Goal: Information Seeking & Learning: Learn about a topic

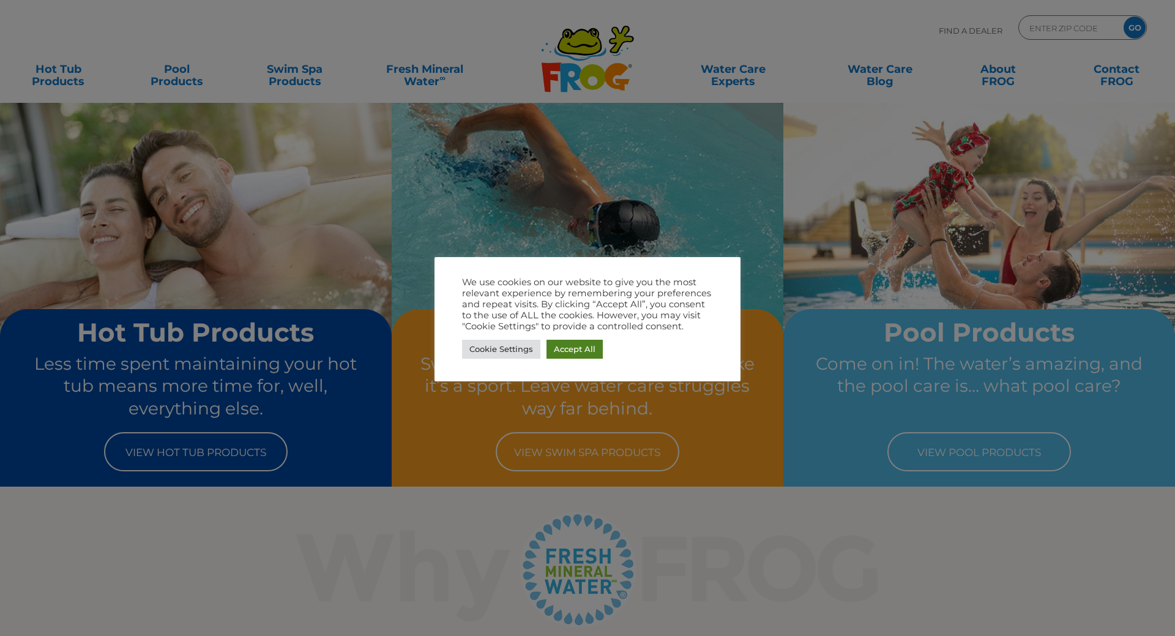
click at [568, 354] on link "Accept All" at bounding box center [575, 349] width 56 height 19
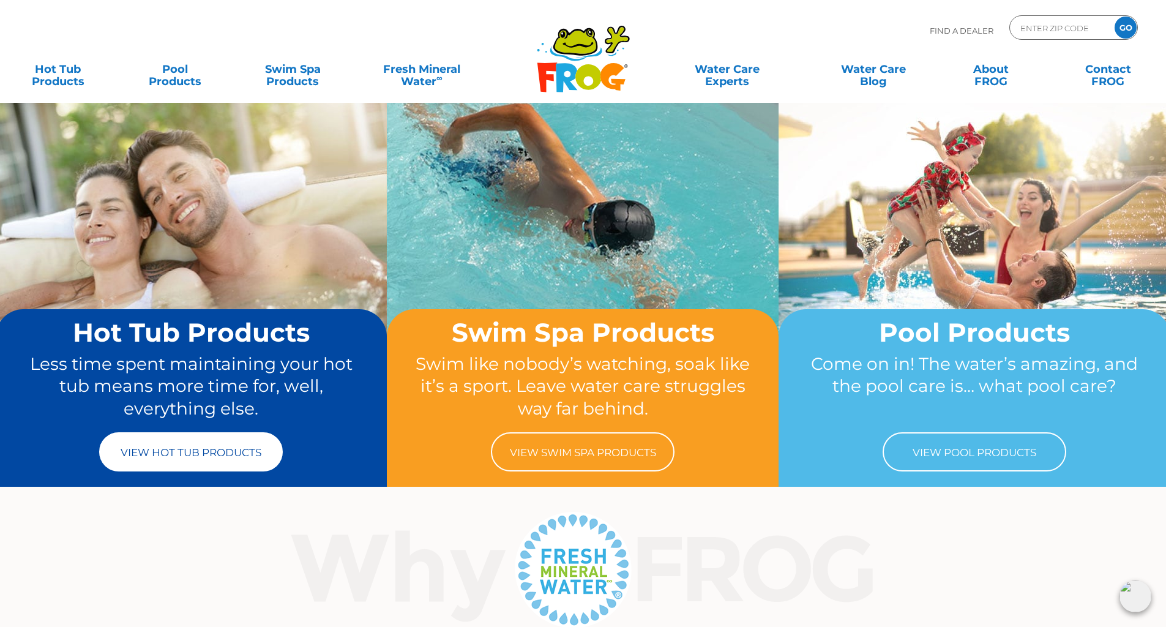
click at [189, 454] on link "View Hot Tub Products" at bounding box center [191, 451] width 184 height 39
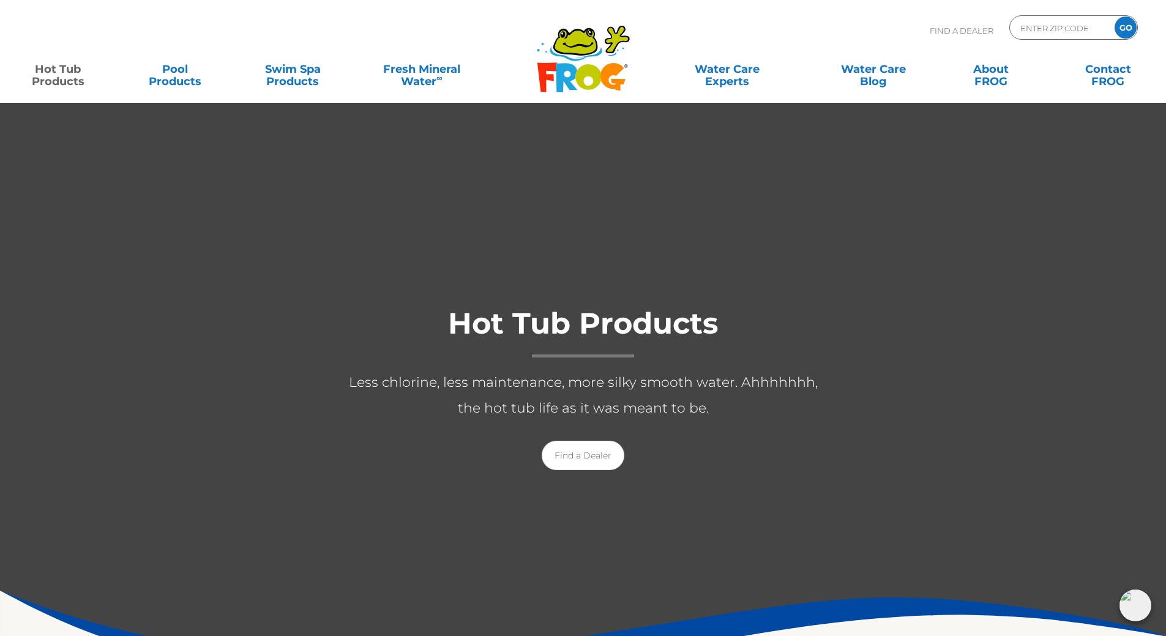
click at [283, 290] on div at bounding box center [277, 296] width 122 height 21
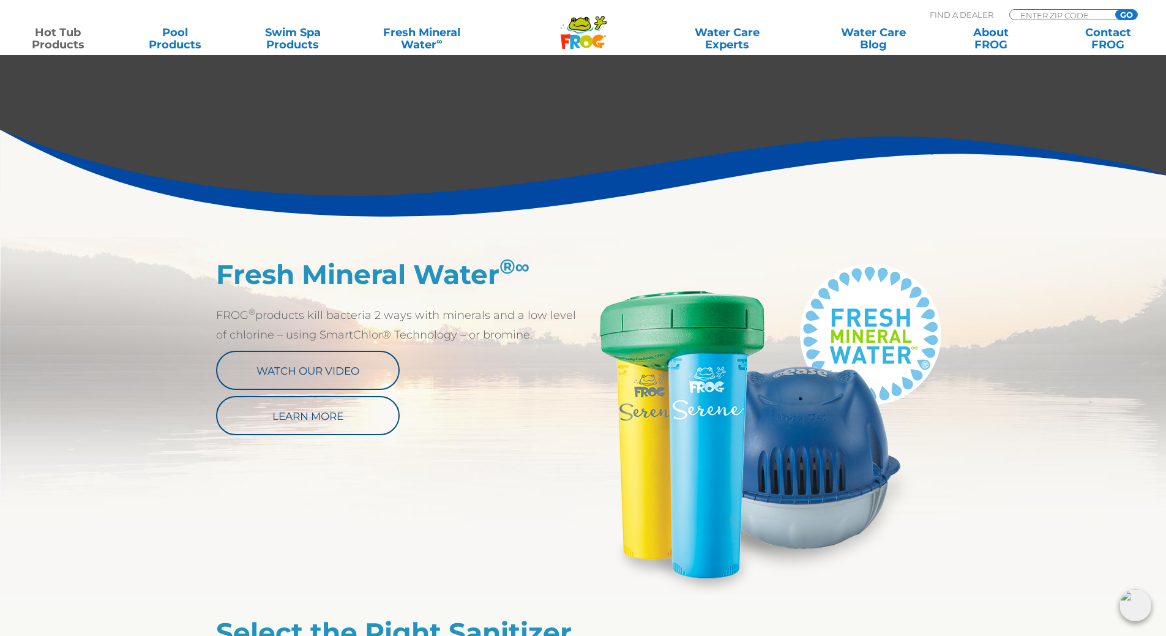
scroll to position [490, 0]
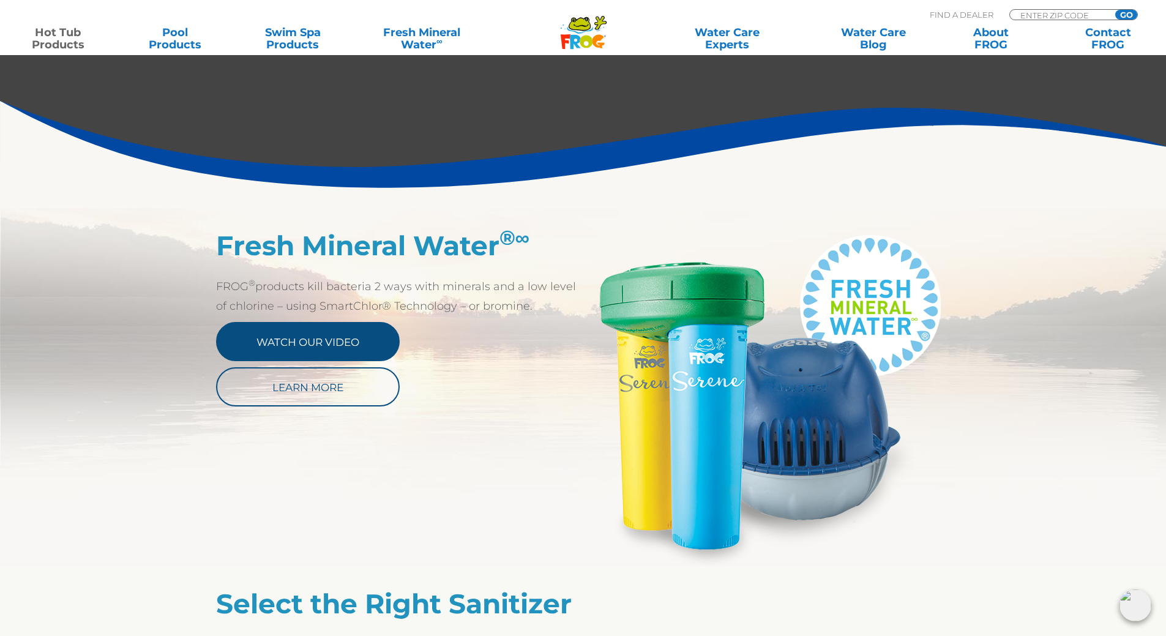
click at [309, 350] on link "Watch Our Video" at bounding box center [308, 341] width 184 height 39
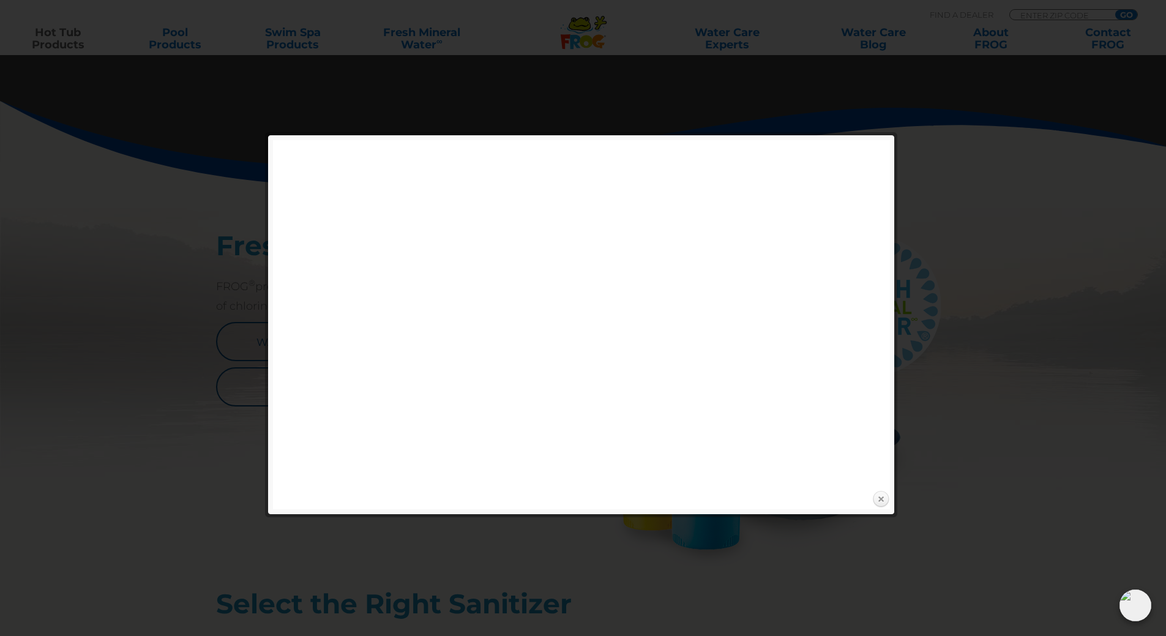
click at [880, 498] on link "Close" at bounding box center [881, 499] width 18 height 18
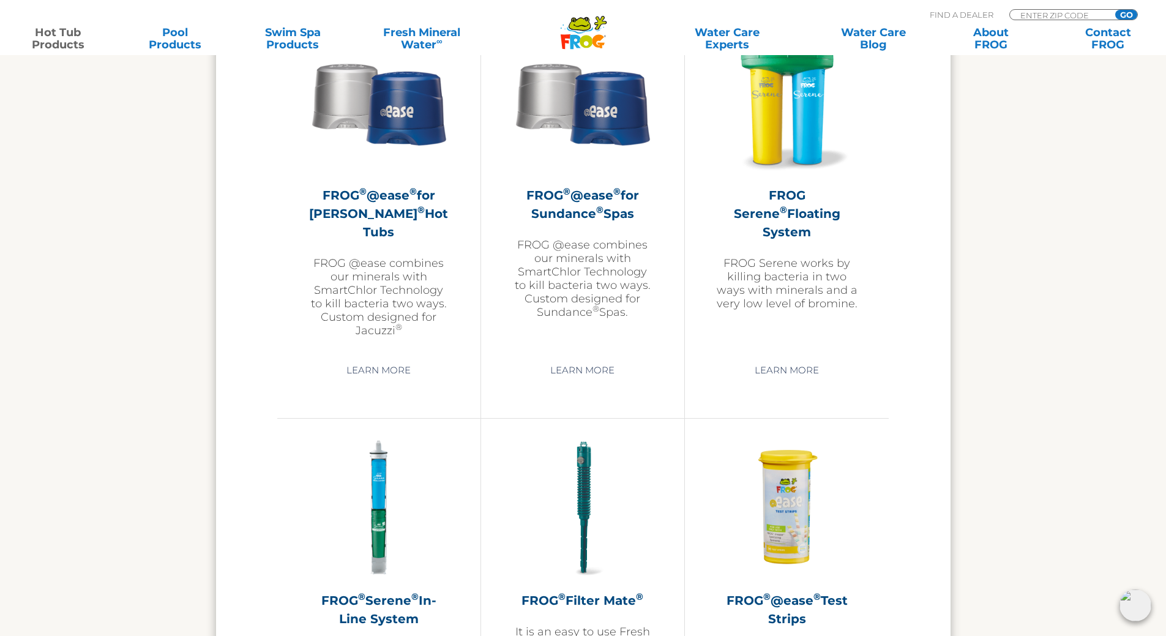
scroll to position [2204, 0]
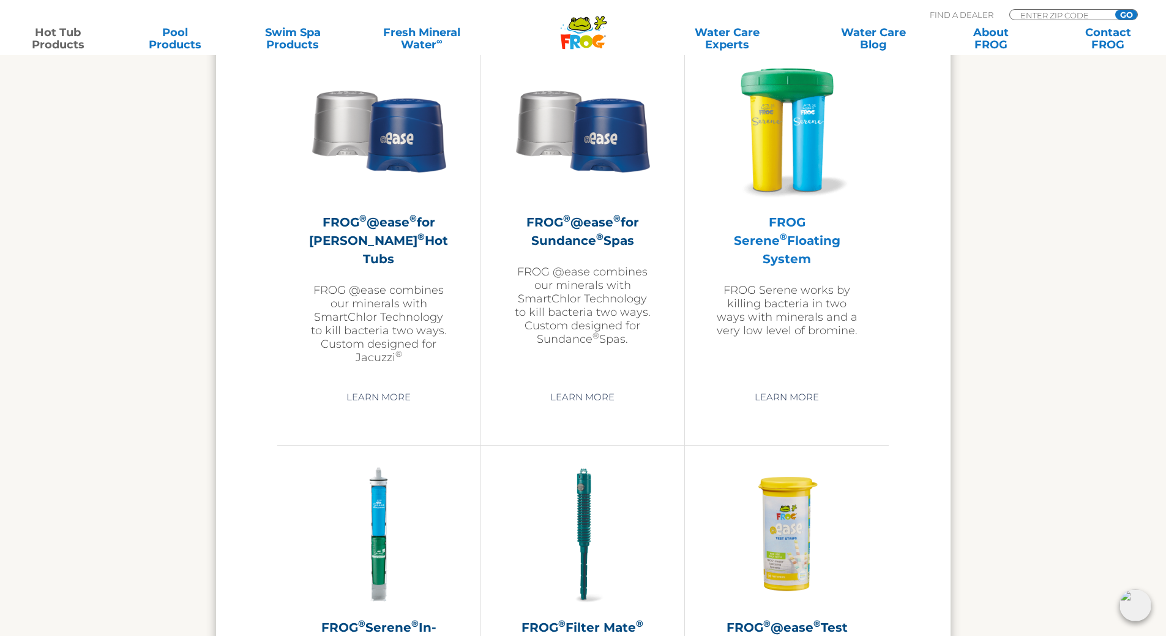
click at [773, 283] on p "FROG Serene works by killing bacteria in two ways with minerals and a very low …" at bounding box center [787, 310] width 143 height 54
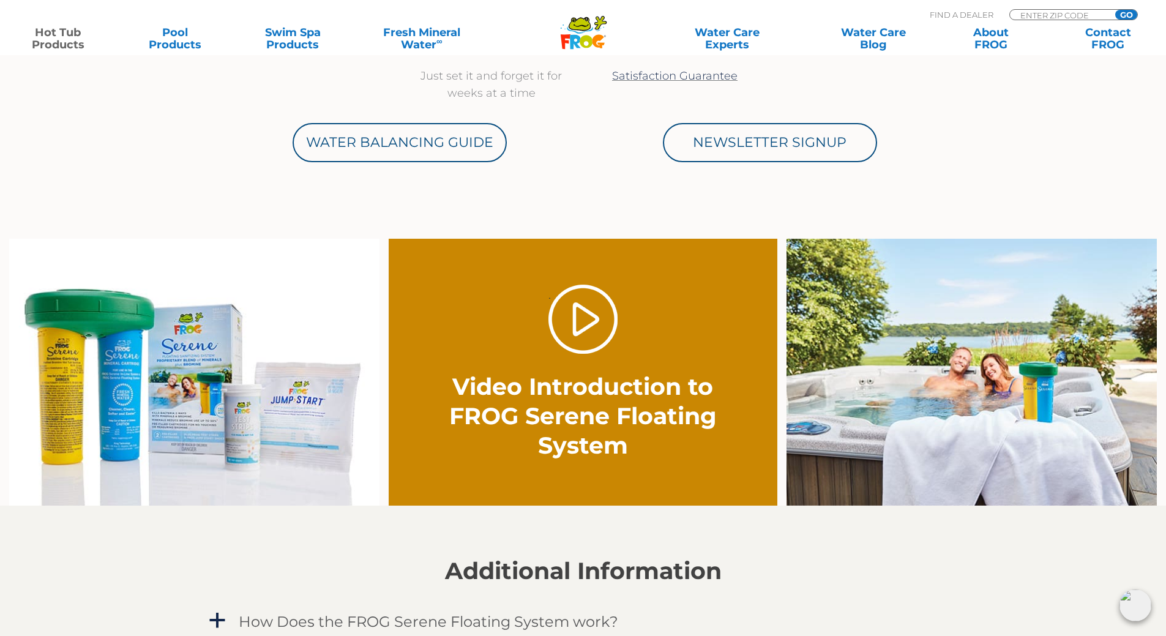
scroll to position [735, 0]
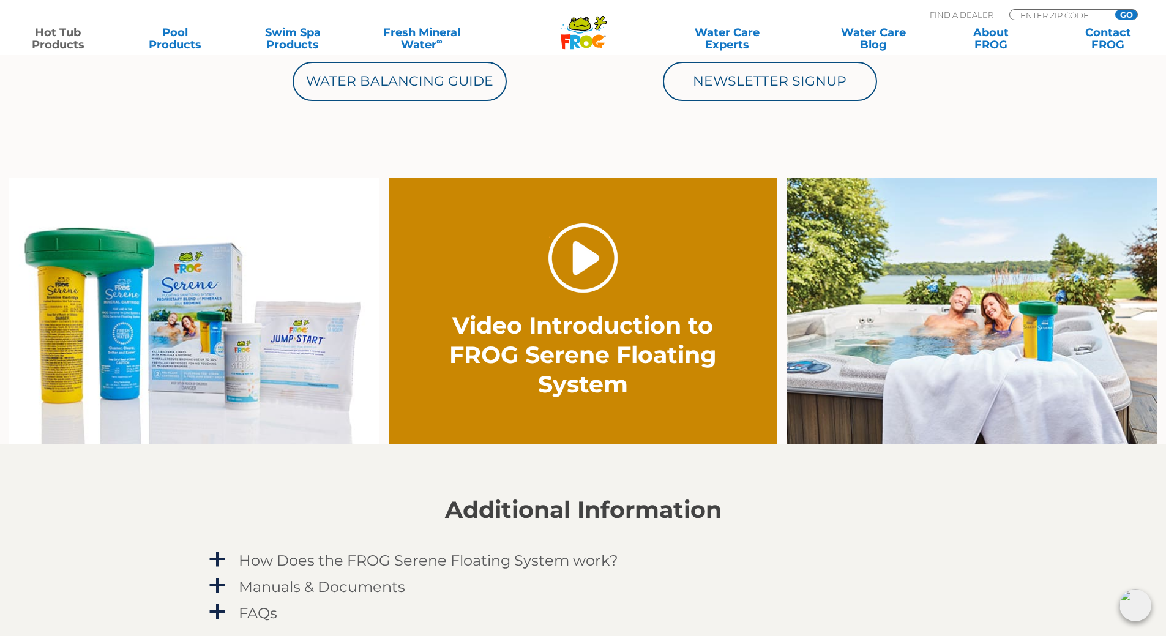
click at [590, 264] on link "." at bounding box center [583, 257] width 69 height 69
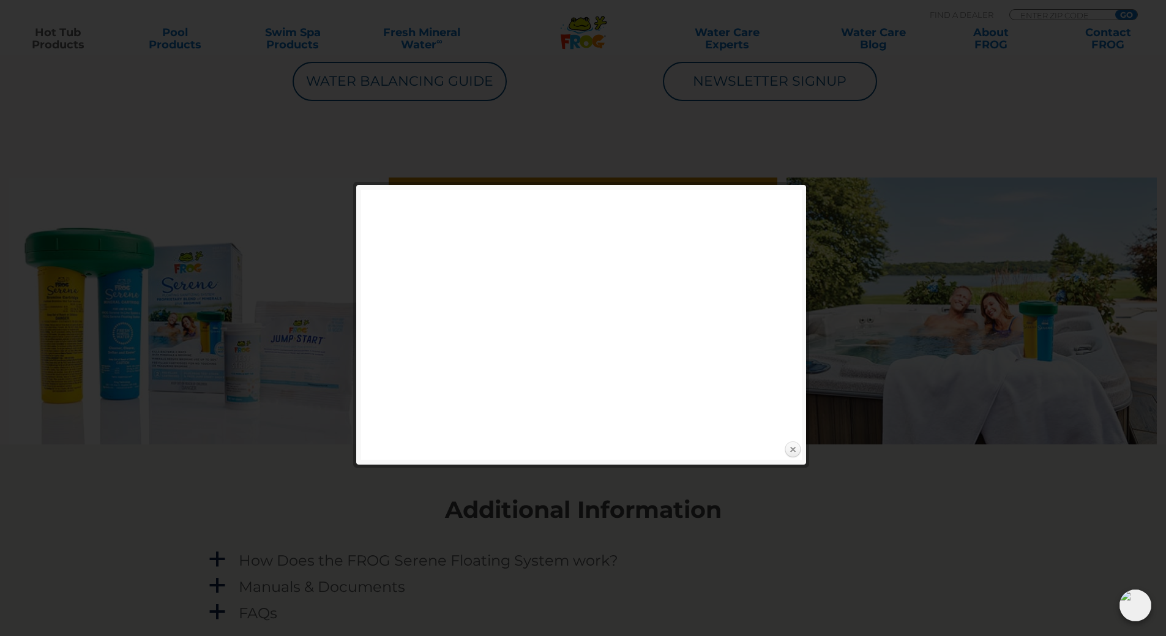
click at [790, 449] on link "Close" at bounding box center [793, 450] width 18 height 18
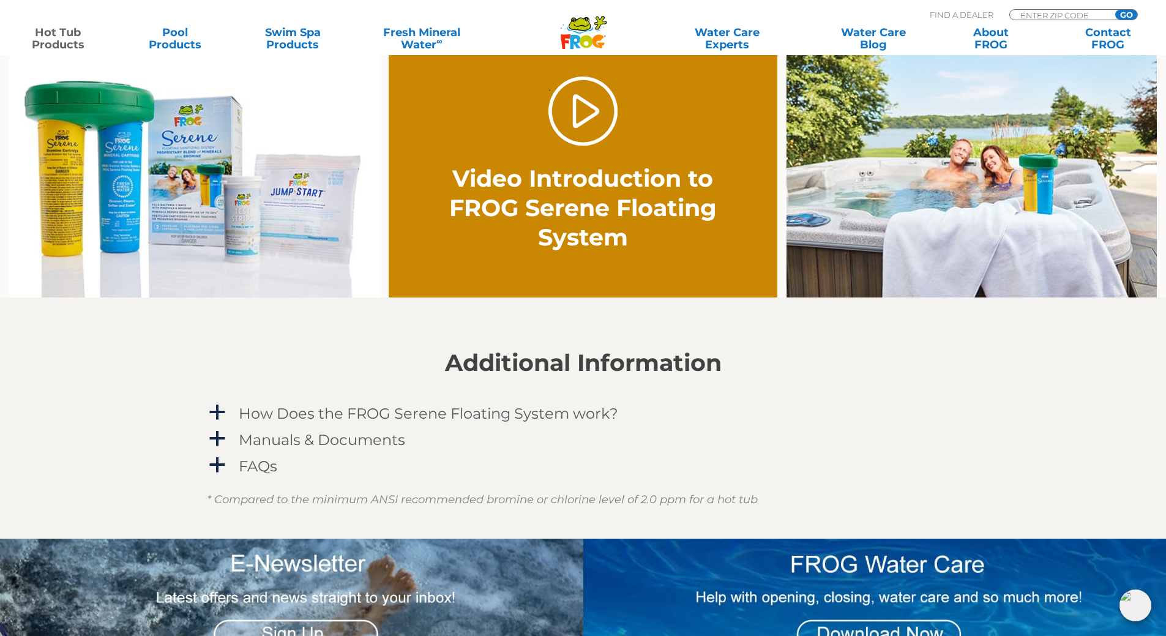
scroll to position [918, 0]
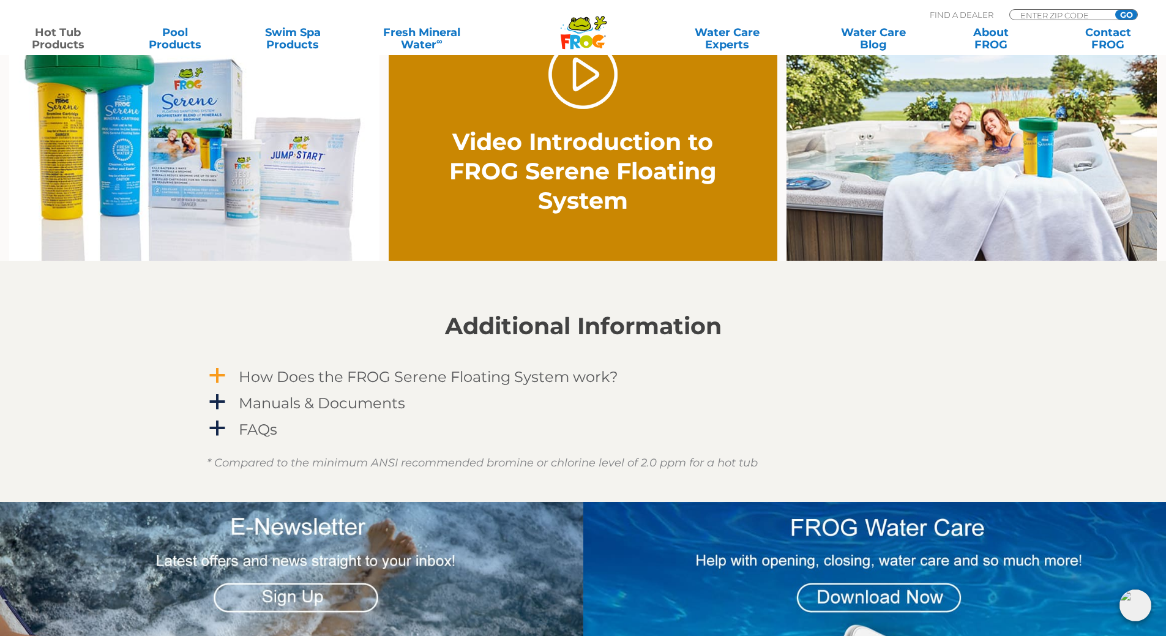
click at [225, 374] on span "a" at bounding box center [217, 376] width 18 height 18
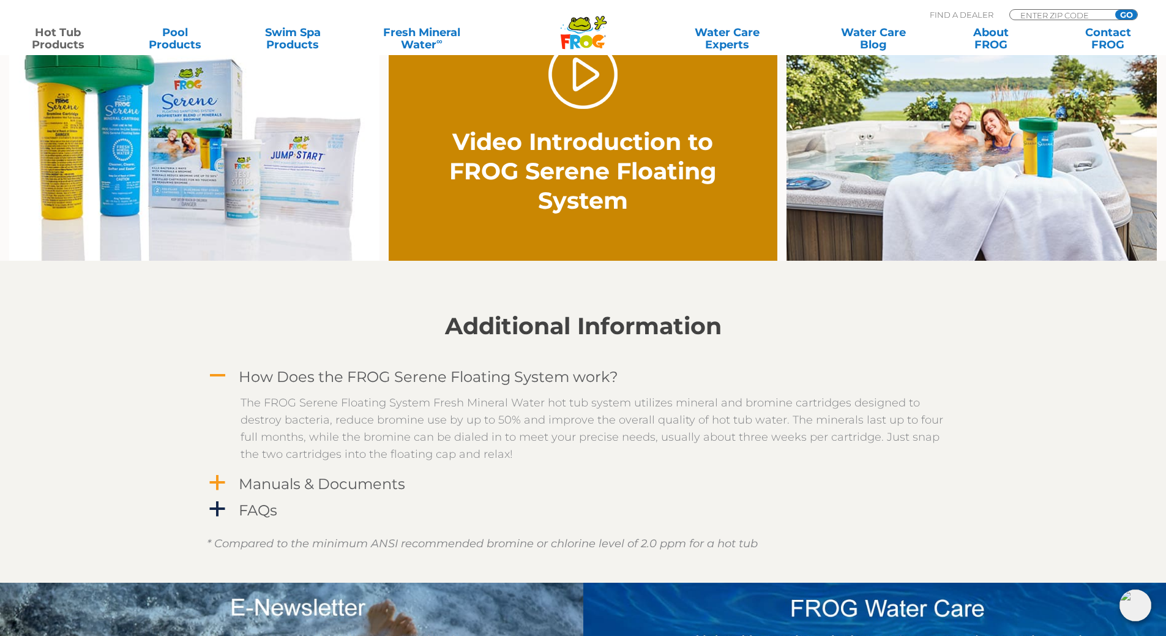
click at [213, 474] on span "a" at bounding box center [217, 483] width 18 height 18
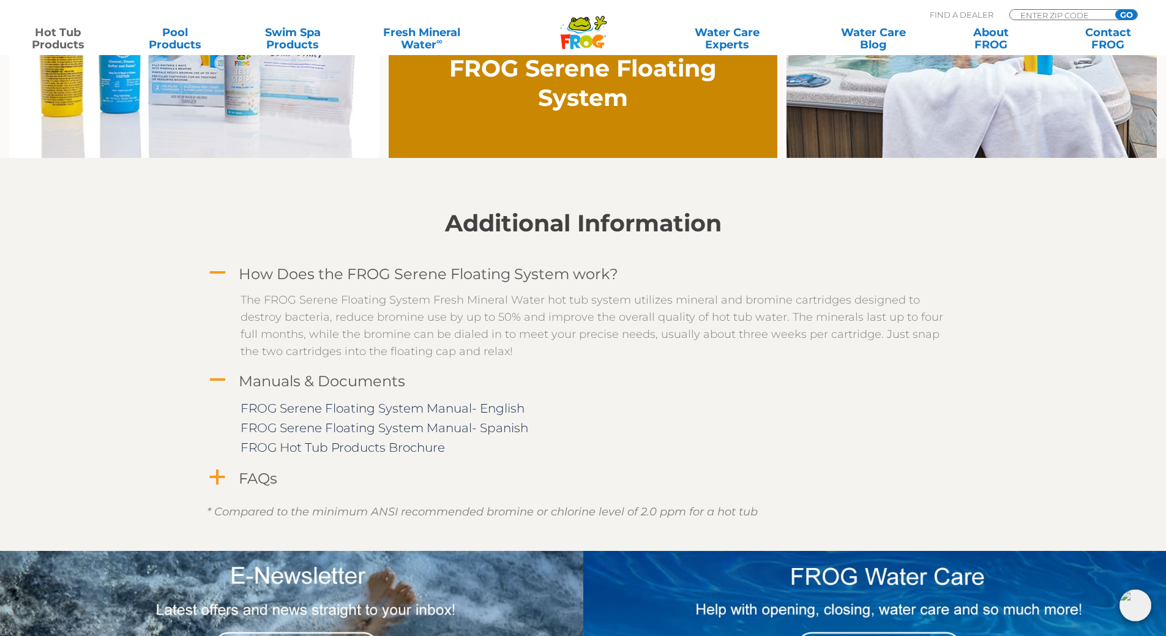
scroll to position [1041, 0]
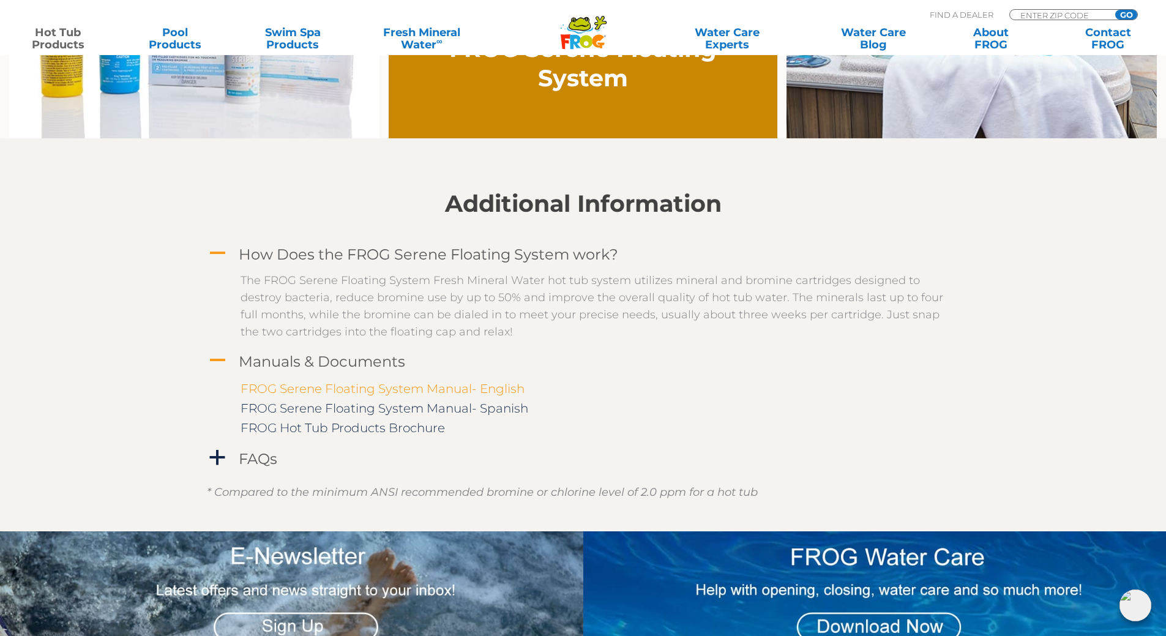
click at [424, 391] on link "FROG Serene Floating System Manual- English" at bounding box center [383, 388] width 284 height 15
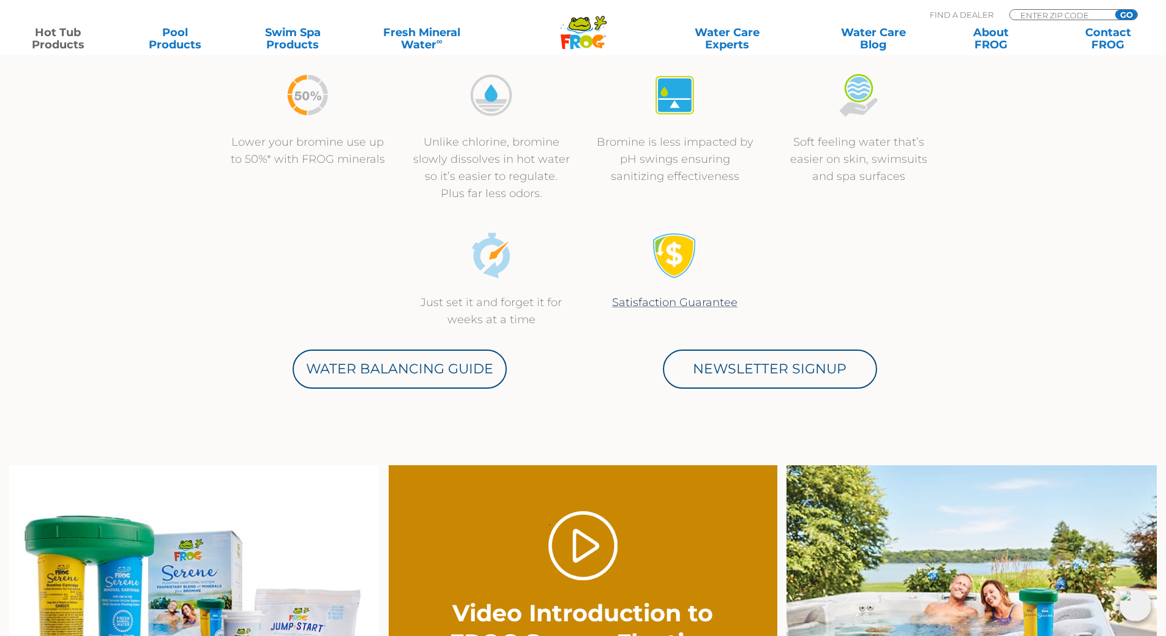
scroll to position [490, 0]
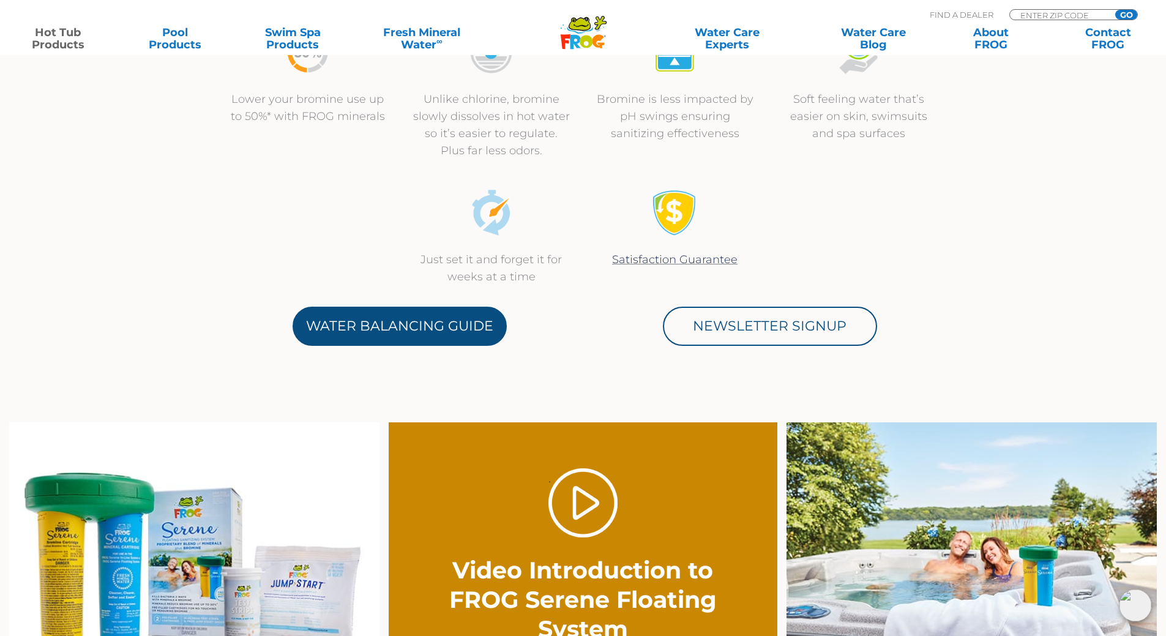
click at [448, 328] on link "Water Balancing Guide" at bounding box center [400, 326] width 214 height 39
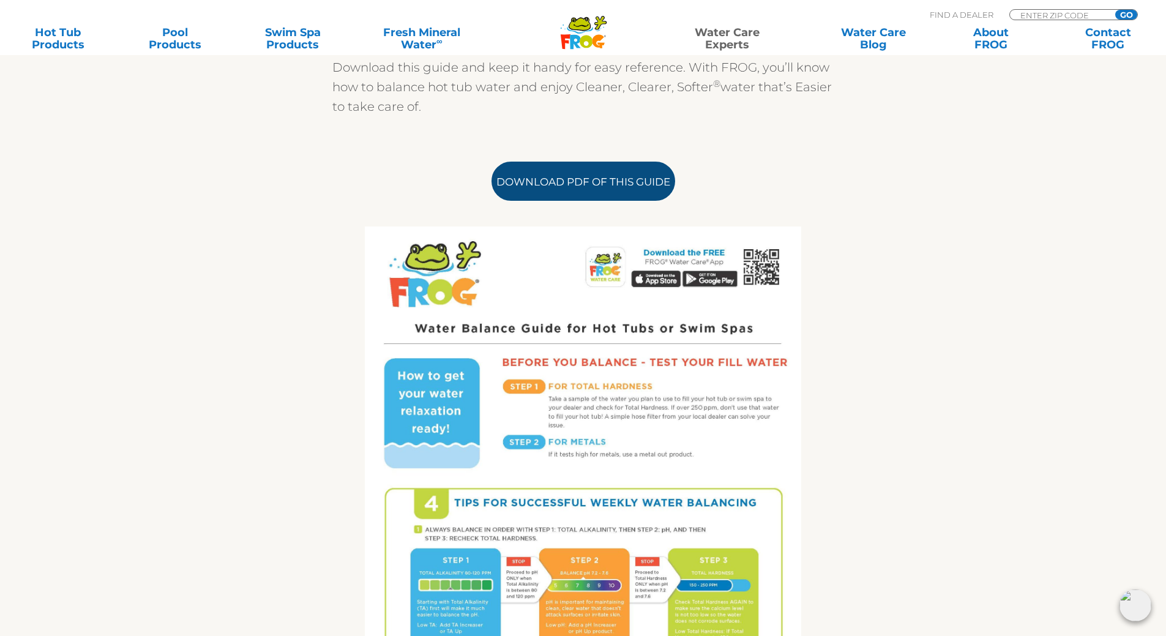
scroll to position [306, 0]
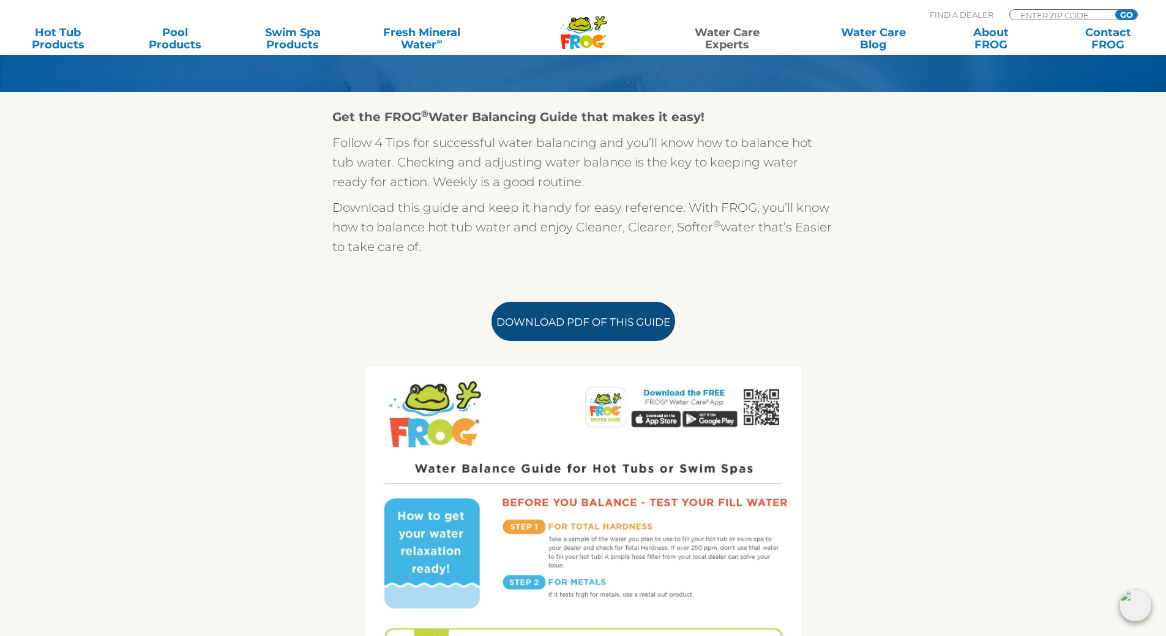
click at [632, 326] on link "Download PDF of this Guide" at bounding box center [584, 321] width 184 height 39
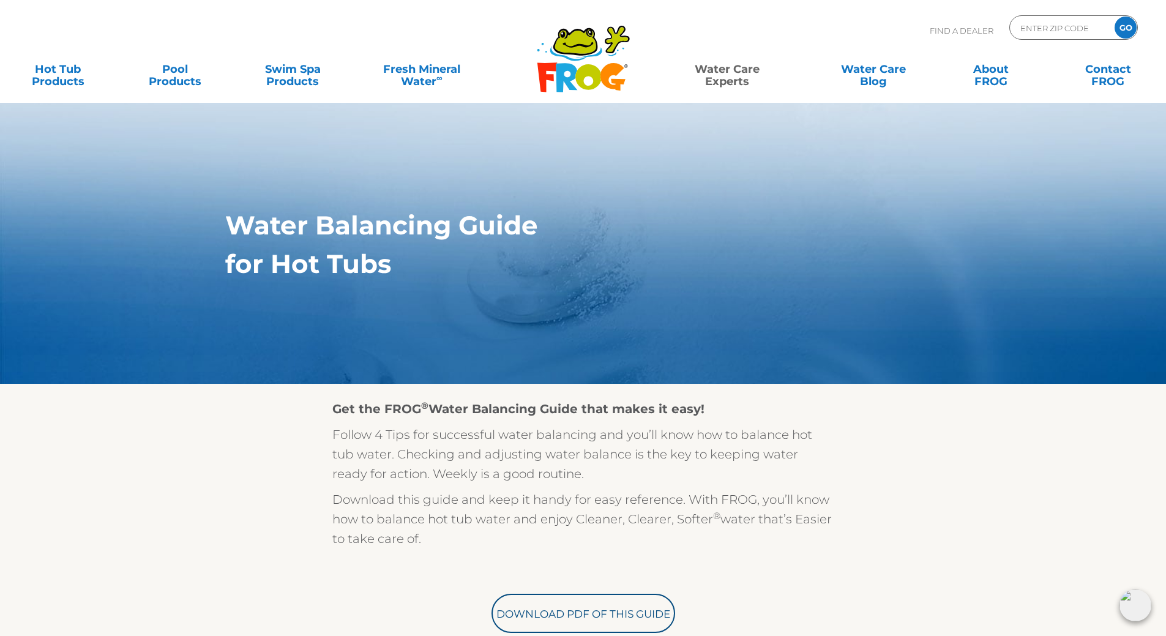
scroll to position [0, 0]
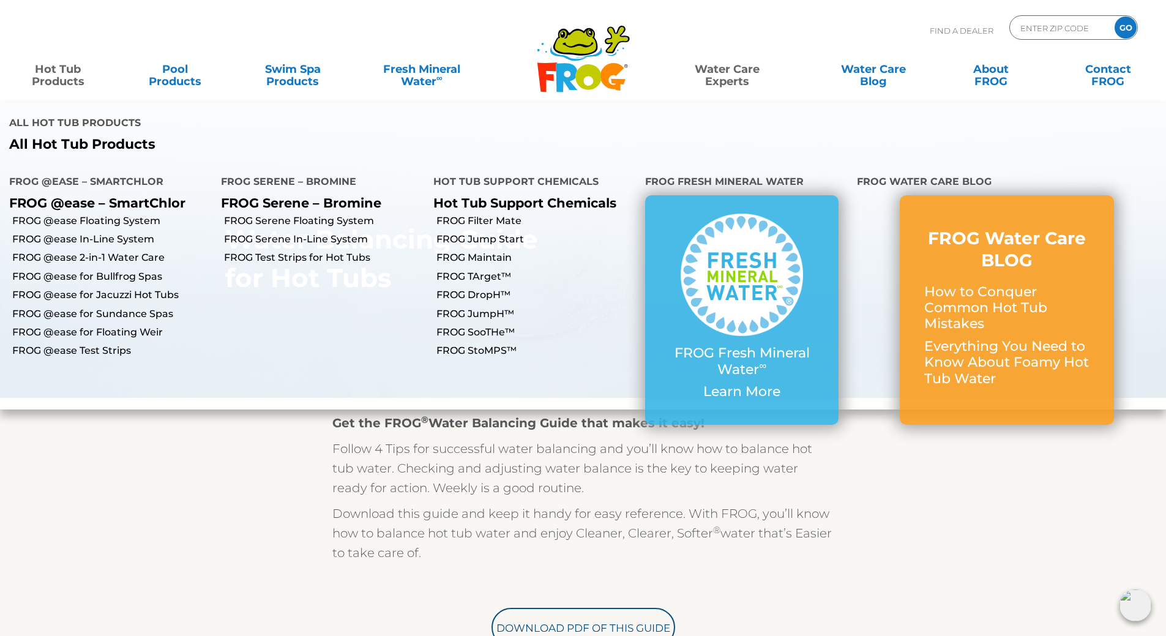
click at [49, 73] on link "Hot Tub Products" at bounding box center [57, 69] width 91 height 24
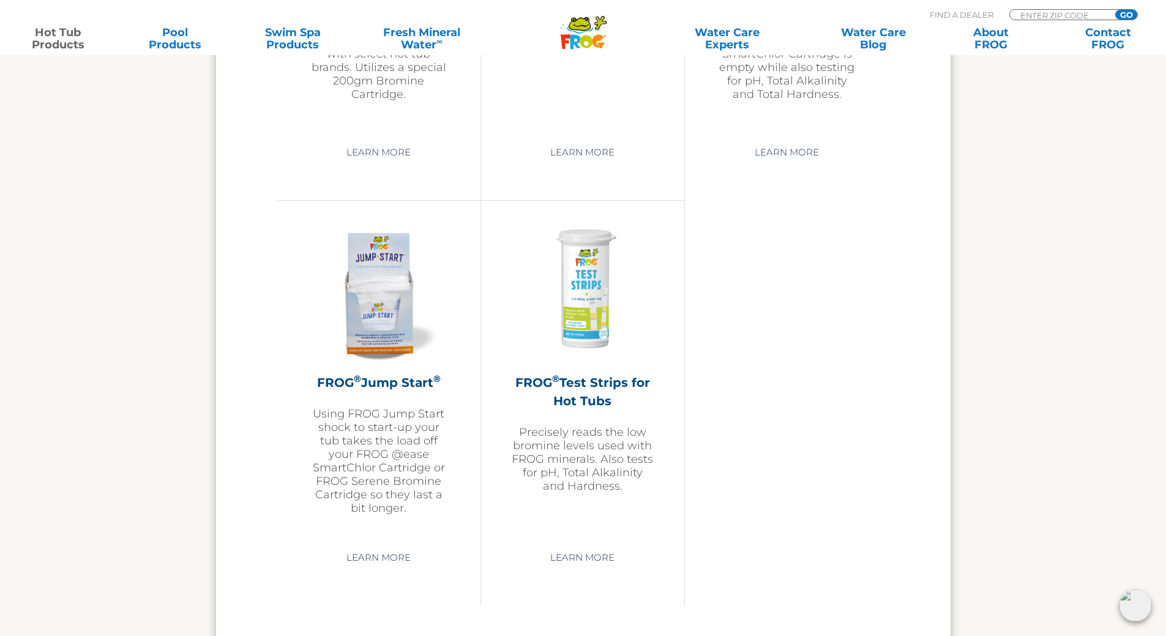
scroll to position [2816, 0]
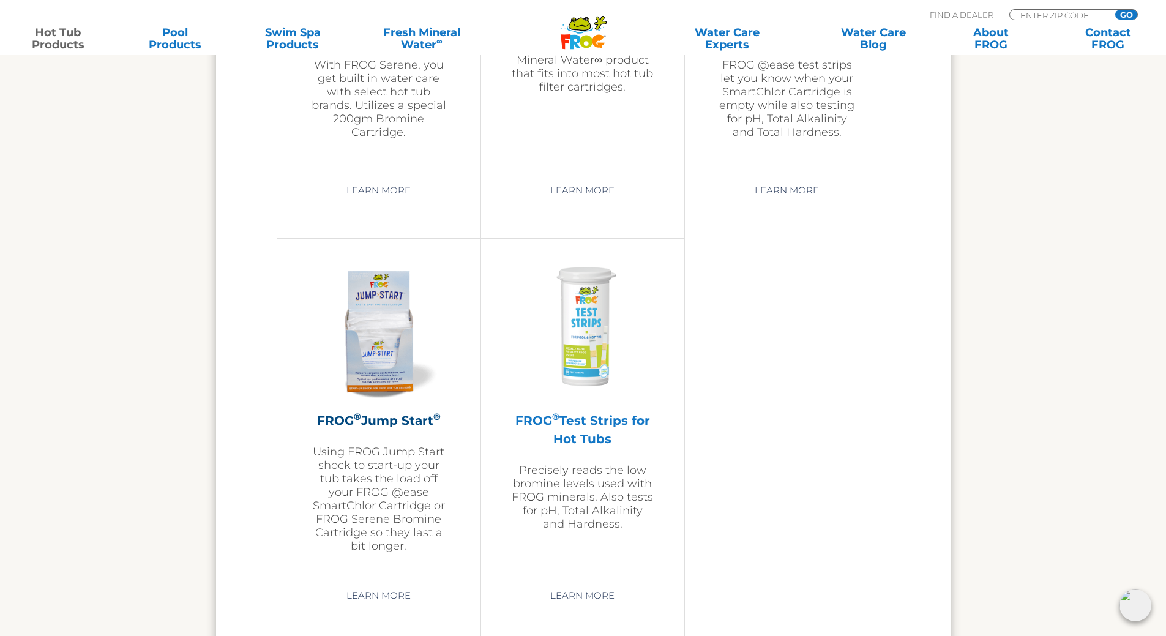
click at [564, 422] on h2 "FROG ® Test Strips for Hot Tubs" at bounding box center [583, 429] width 142 height 37
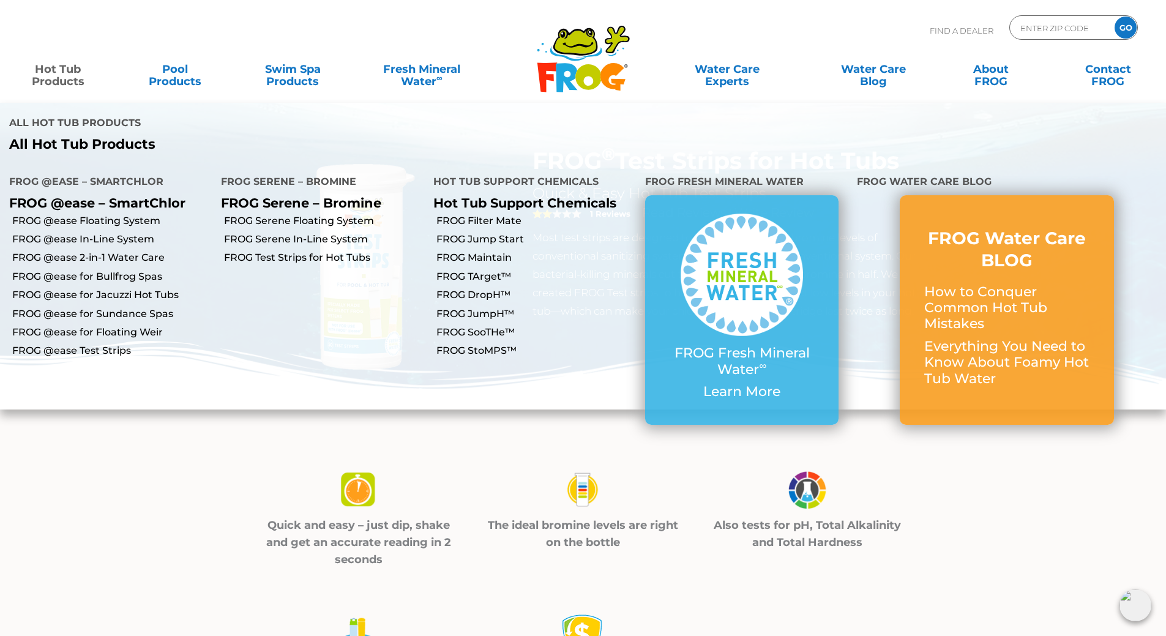
click at [54, 74] on link "Hot Tub Products" at bounding box center [57, 69] width 91 height 24
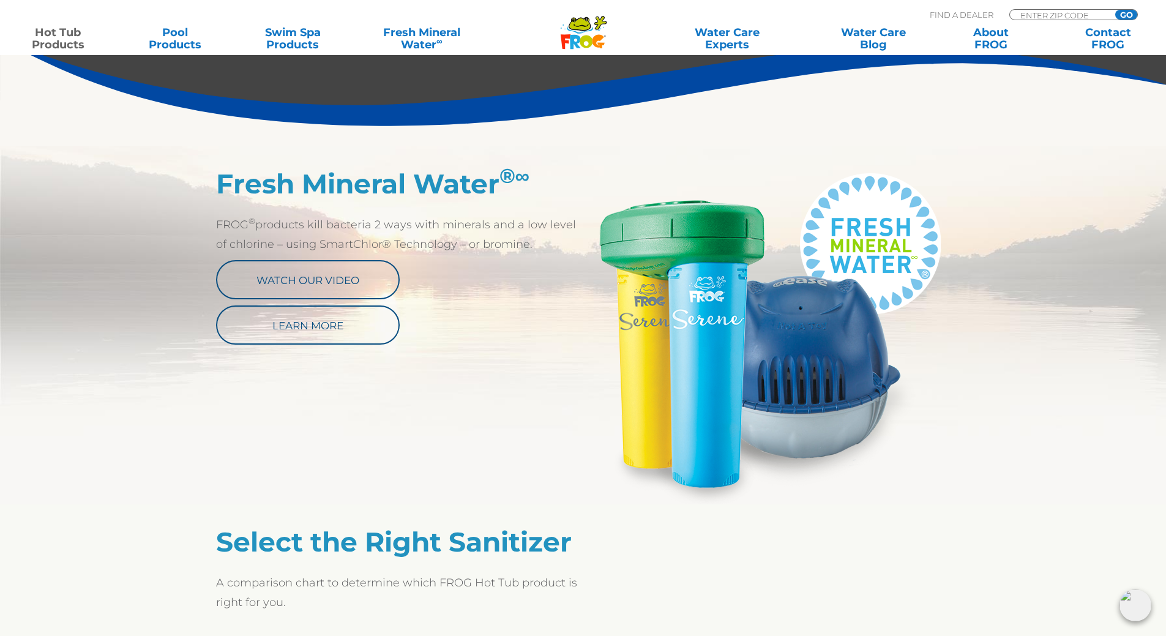
scroll to position [551, 0]
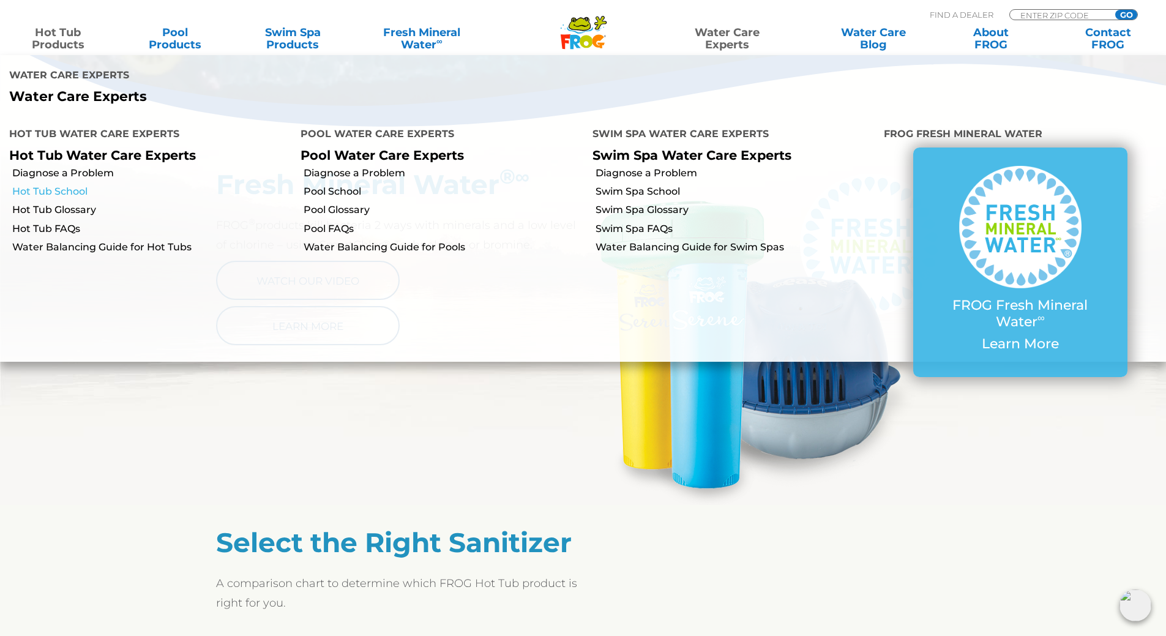
click at [78, 185] on link "Hot Tub School" at bounding box center [151, 191] width 279 height 13
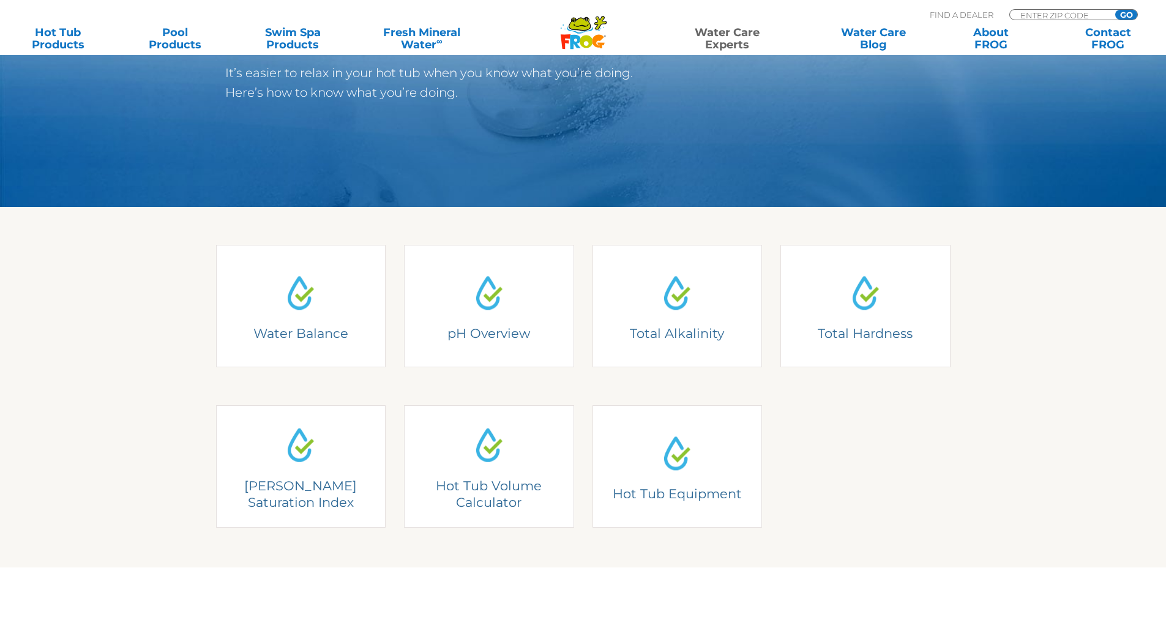
scroll to position [245, 0]
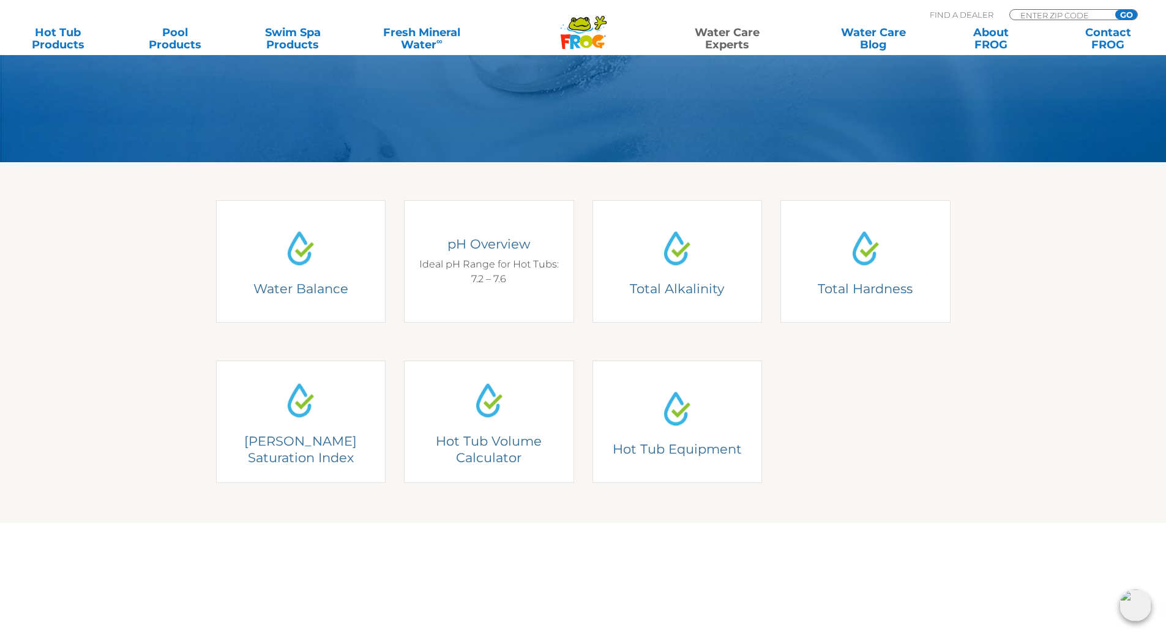
click at [492, 277] on div "pH Overview Ideal pH Range for Hot Tubs: 7.2 – 7.6" at bounding box center [489, 261] width 152 height 51
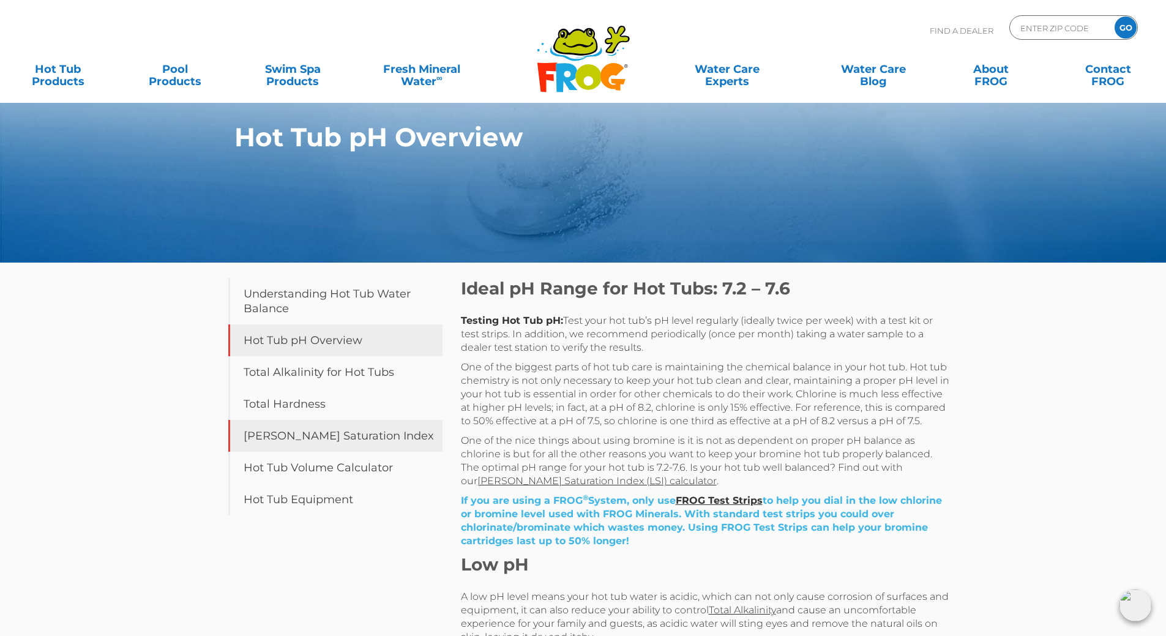
click at [314, 438] on link "[PERSON_NAME] Saturation Index" at bounding box center [335, 436] width 214 height 32
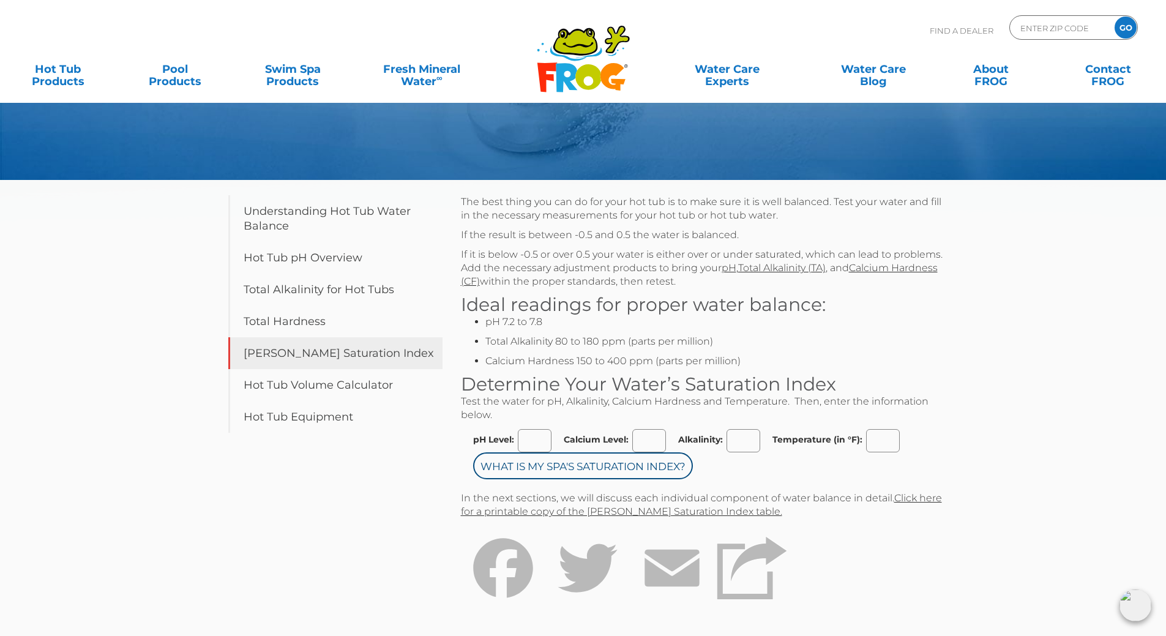
scroll to position [61, 0]
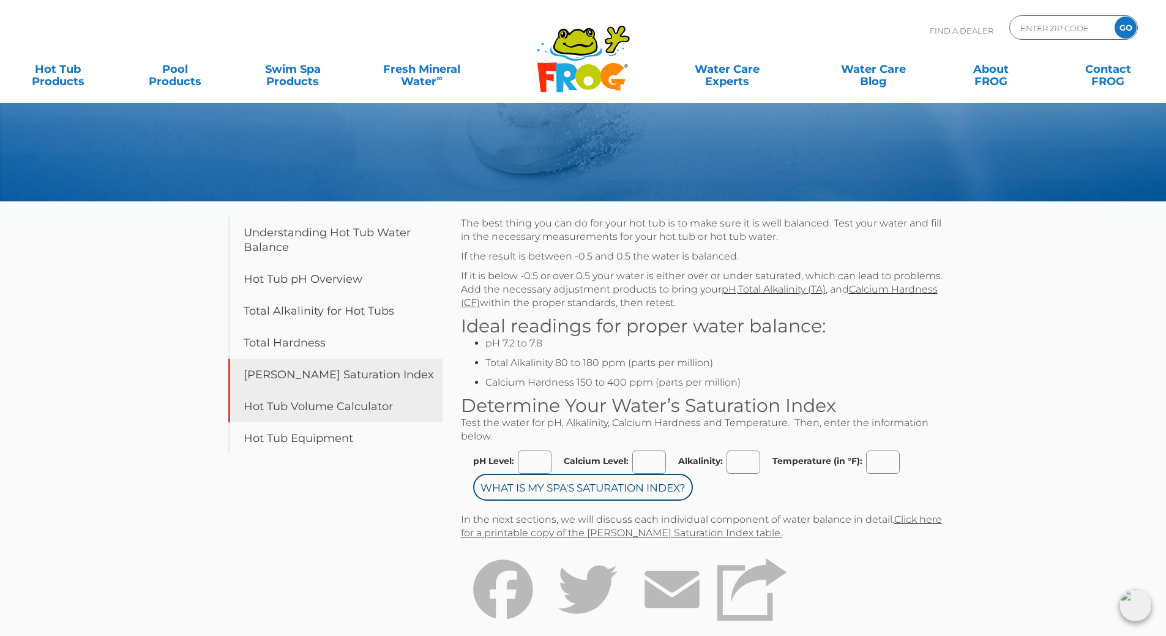
click at [323, 420] on link "Hot Tub Volume Calculator" at bounding box center [335, 407] width 214 height 32
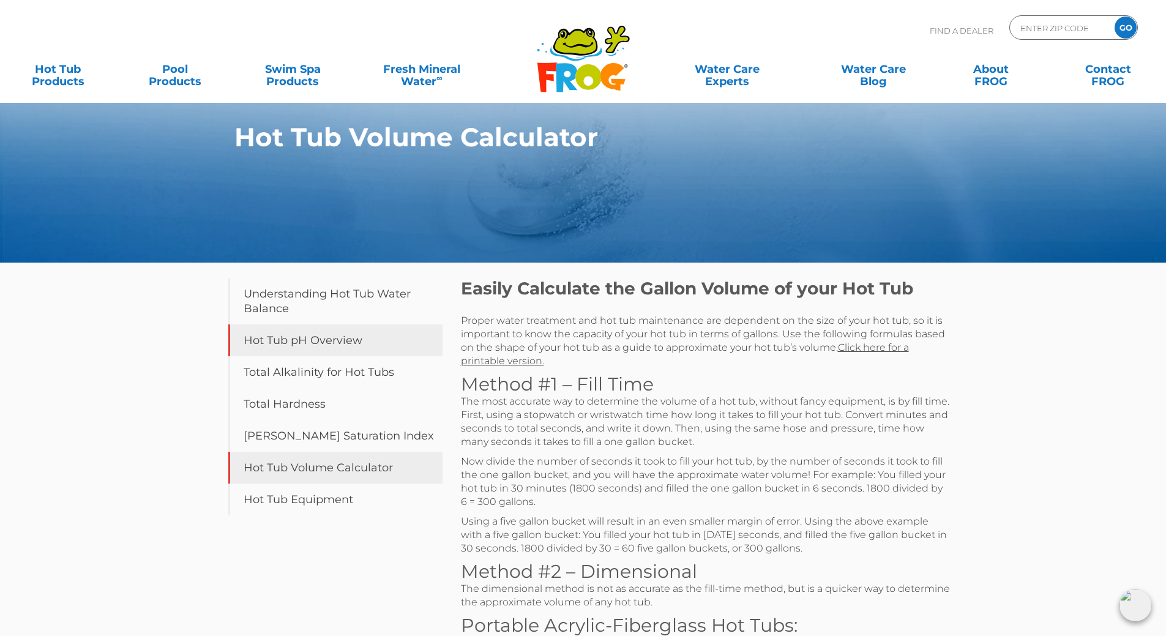
click at [341, 345] on link "Hot Tub pH Overview" at bounding box center [335, 340] width 214 height 32
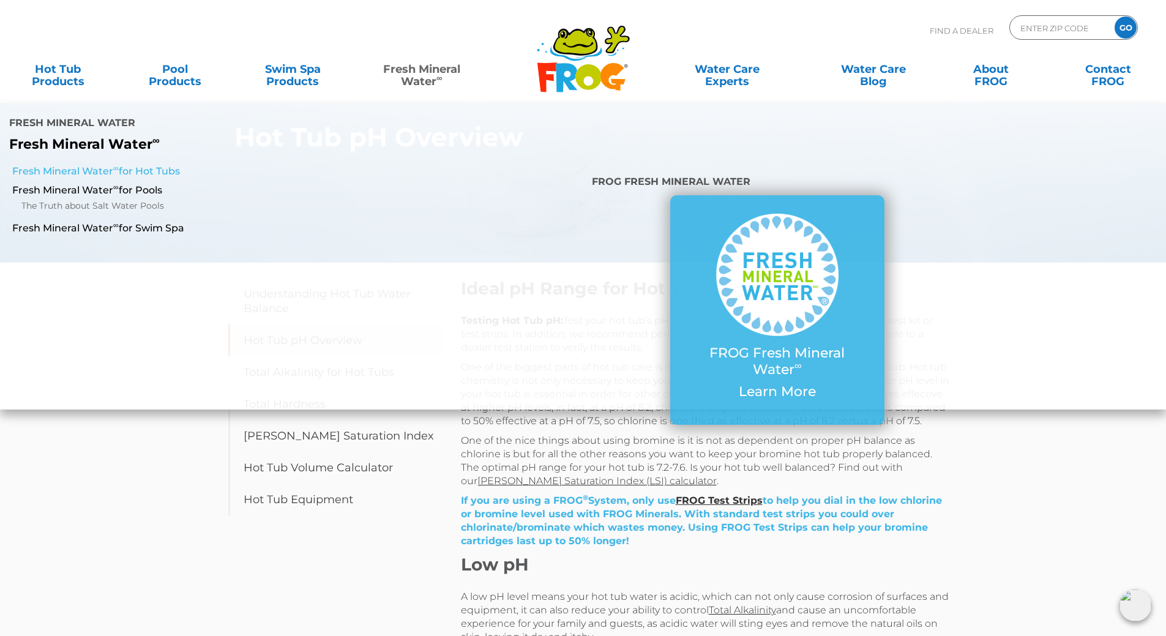
click at [153, 165] on link "Fresh Mineral Water ∞ for Hot Tubs" at bounding box center [200, 171] width 377 height 13
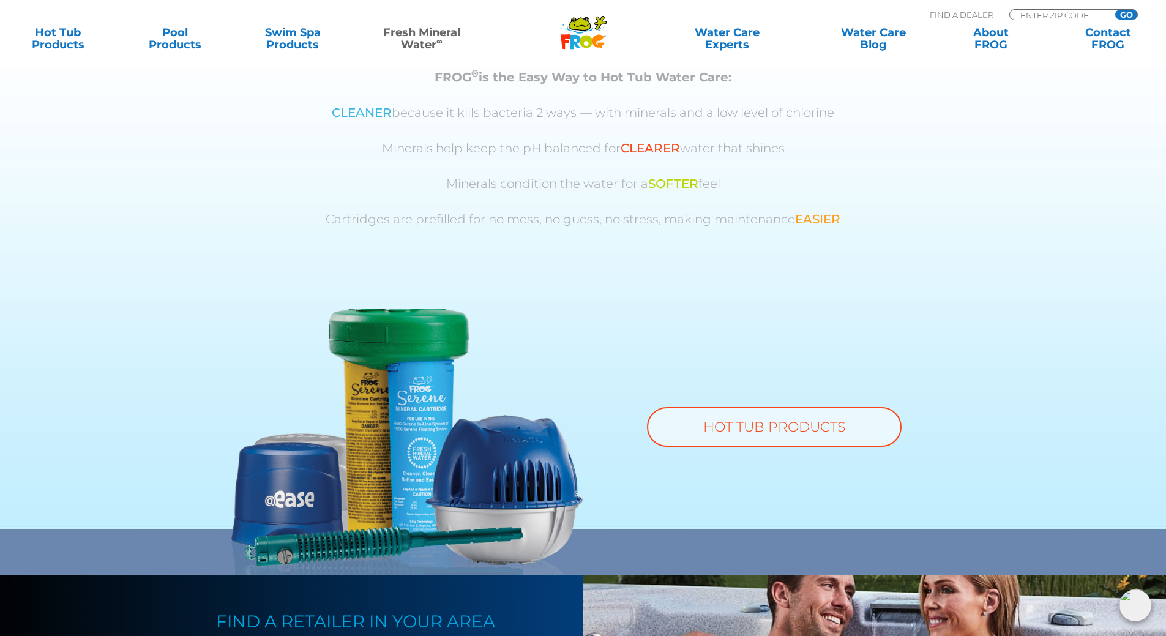
scroll to position [506, 0]
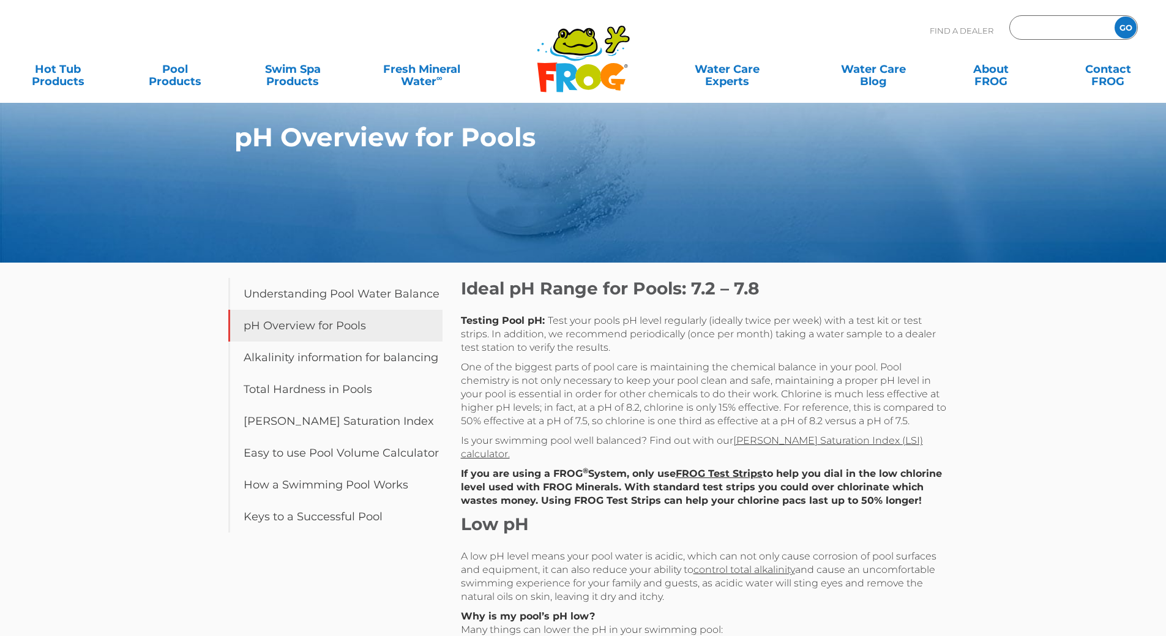
click at [1035, 28] on input "Zip Code Form" at bounding box center [1060, 28] width 83 height 18
type input "77494"
click at [1118, 25] on input "GO" at bounding box center [1126, 28] width 22 height 22
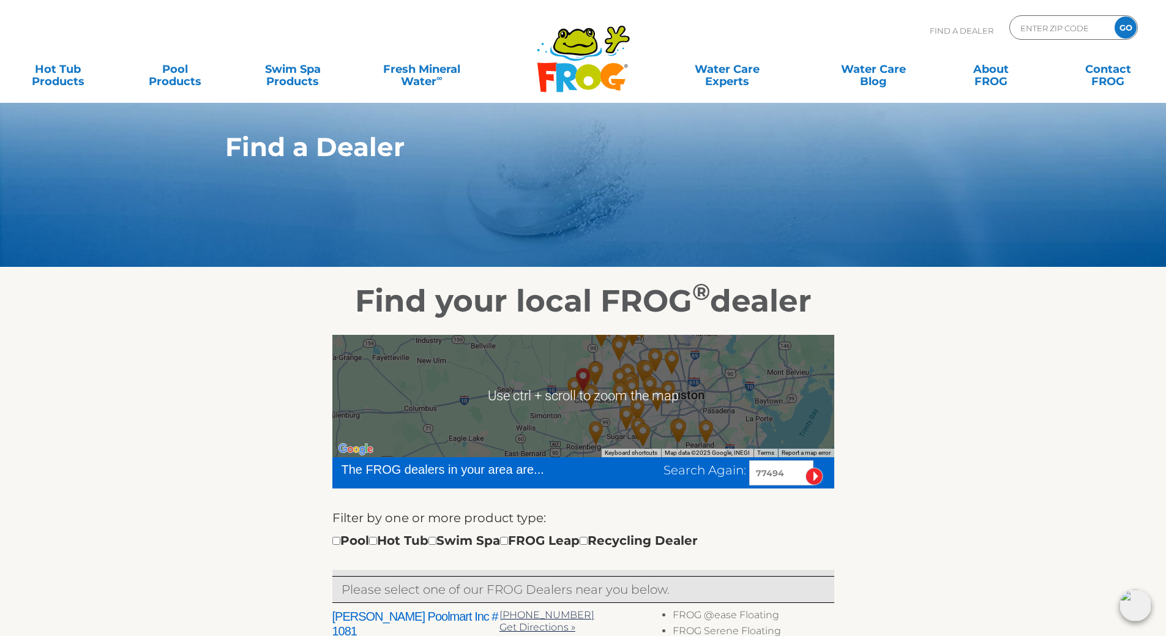
click at [605, 390] on div at bounding box center [583, 396] width 502 height 122
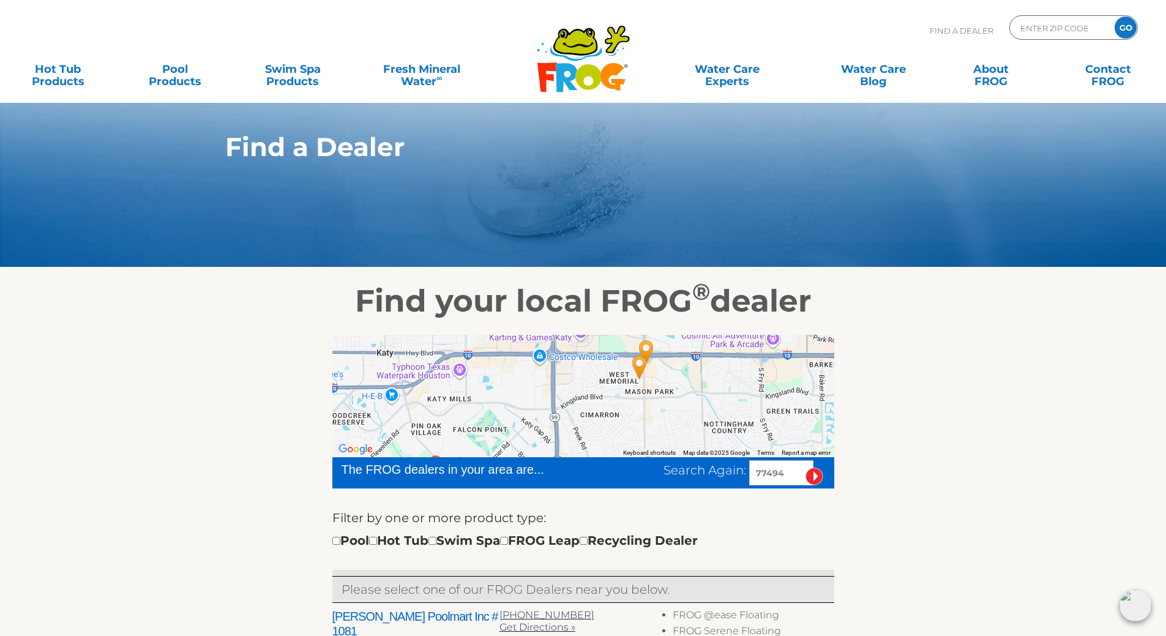
drag, startPoint x: 675, startPoint y: 381, endPoint x: 613, endPoint y: 443, distance: 87.0
click at [613, 443] on div at bounding box center [583, 396] width 502 height 122
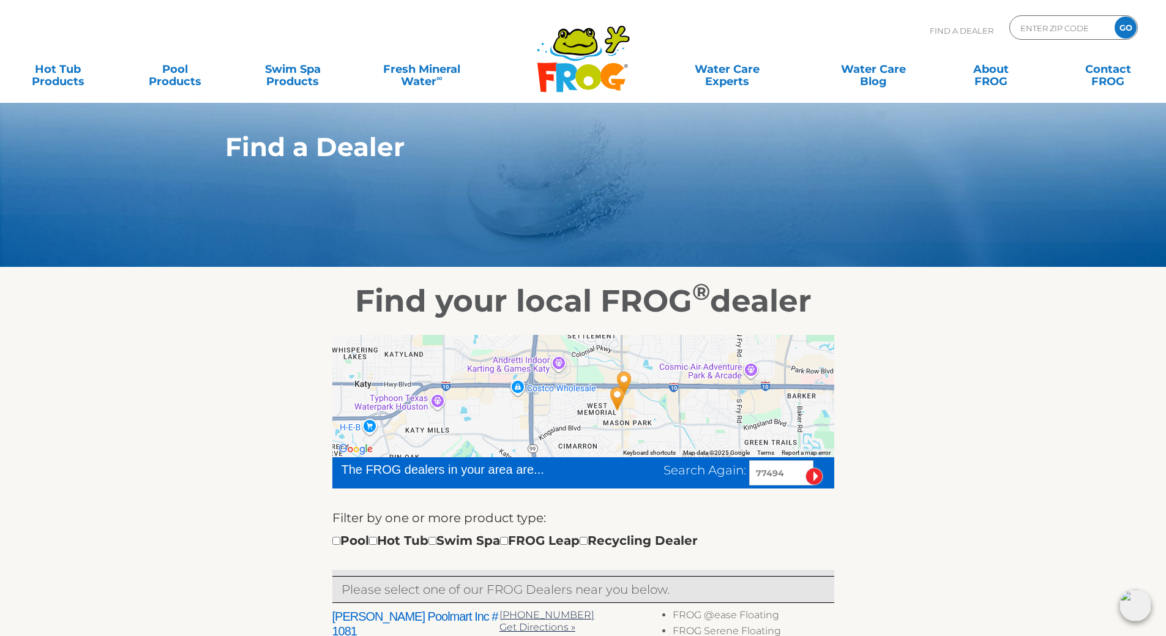
drag, startPoint x: 659, startPoint y: 370, endPoint x: 640, endPoint y: 401, distance: 35.7
click at [640, 401] on div at bounding box center [583, 396] width 502 height 122
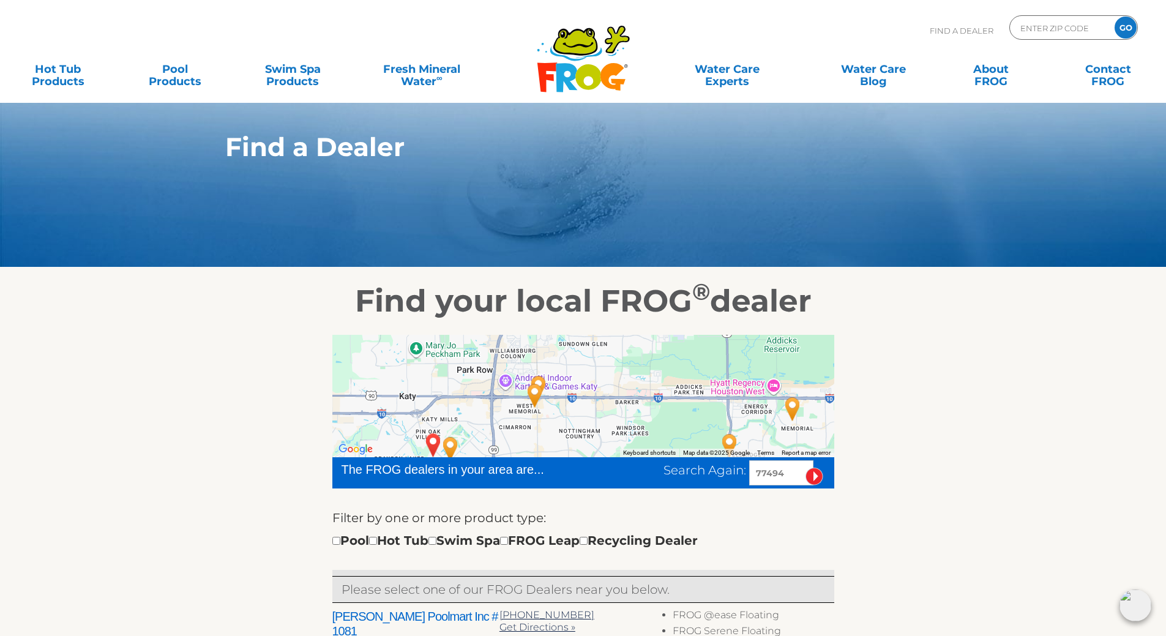
drag, startPoint x: 703, startPoint y: 391, endPoint x: 609, endPoint y: 410, distance: 95.5
click at [609, 410] on div at bounding box center [583, 396] width 502 height 122
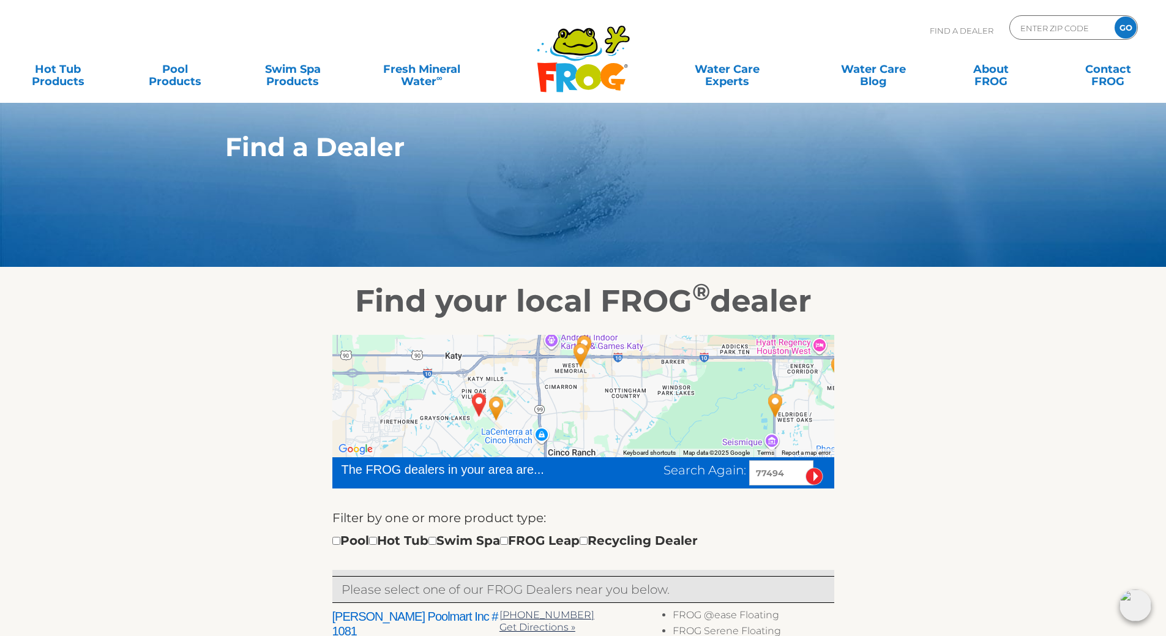
drag, startPoint x: 597, startPoint y: 429, endPoint x: 645, endPoint y: 386, distance: 64.2
click at [645, 386] on div at bounding box center [583, 396] width 502 height 122
drag, startPoint x: 790, startPoint y: 478, endPoint x: 721, endPoint y: 480, distance: 68.6
click at [721, 480] on div "Search Again: 77494" at bounding box center [749, 472] width 171 height 25
type input "77984"
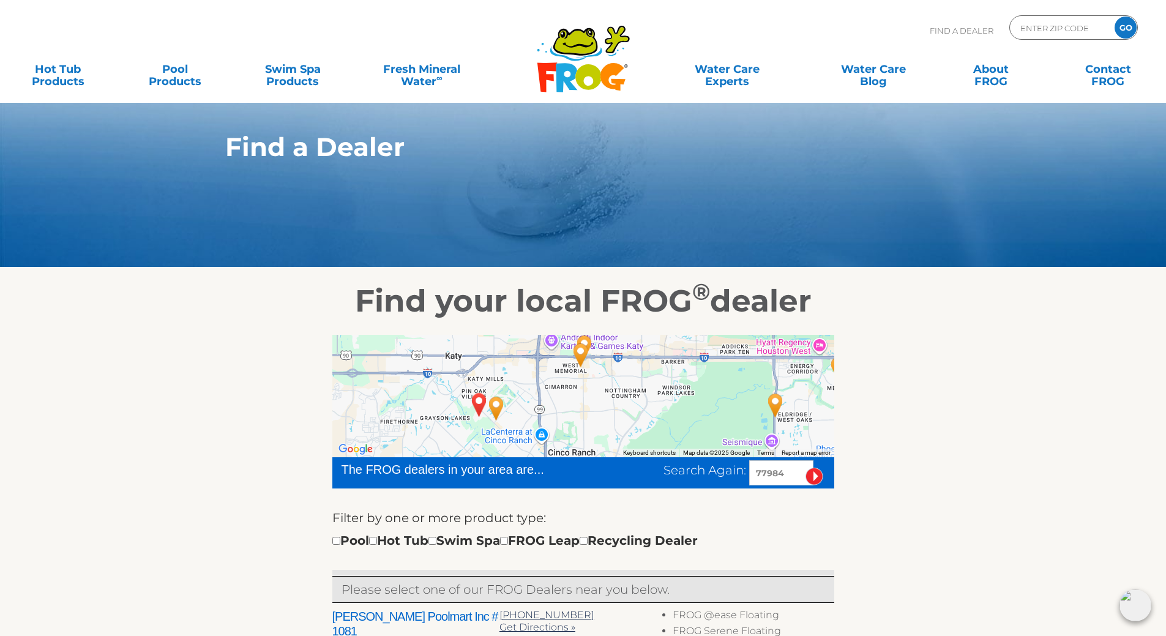
click at [806, 468] on input "image" at bounding box center [815, 477] width 18 height 18
click at [814, 478] on input "image" at bounding box center [815, 477] width 18 height 18
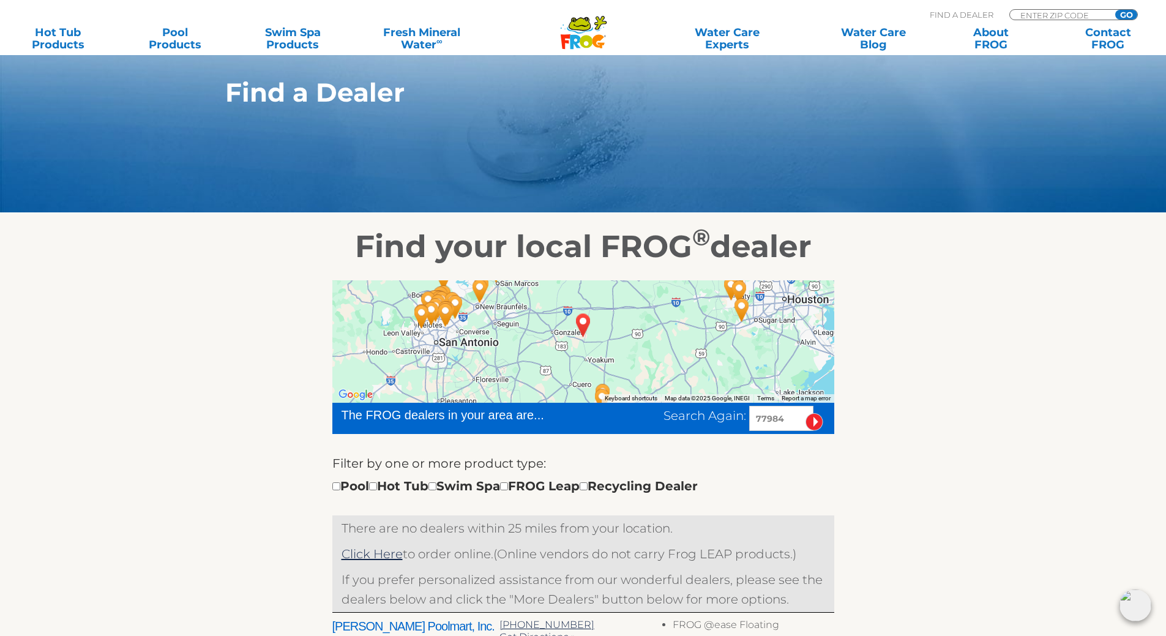
scroll to position [29, 0]
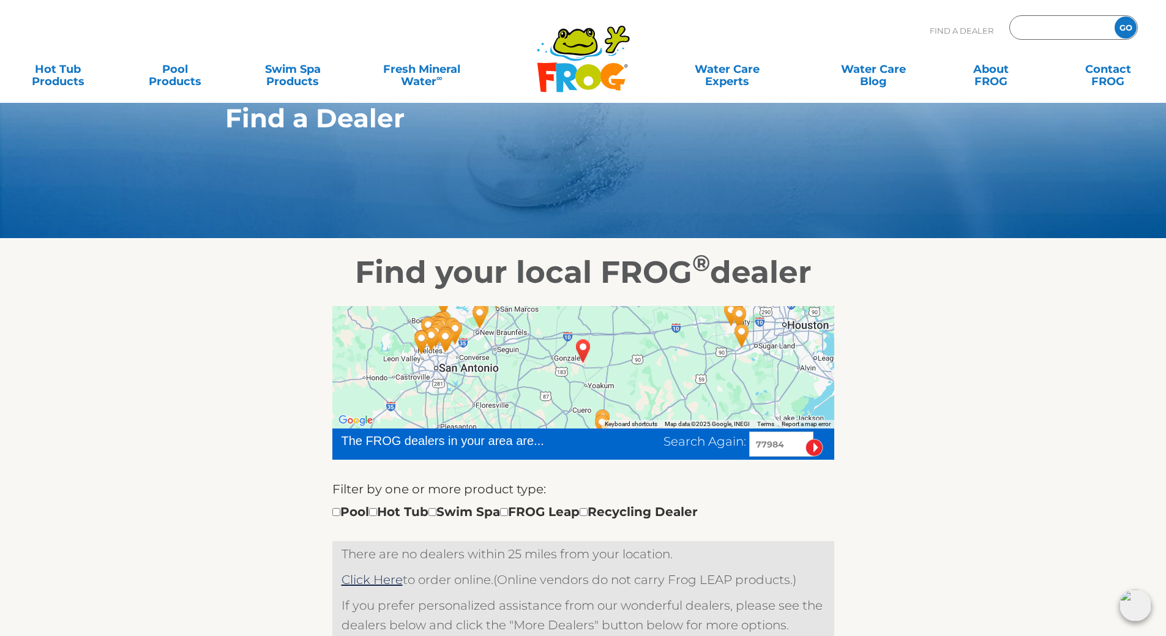
click at [1055, 29] on input "Zip Code Form" at bounding box center [1060, 28] width 83 height 18
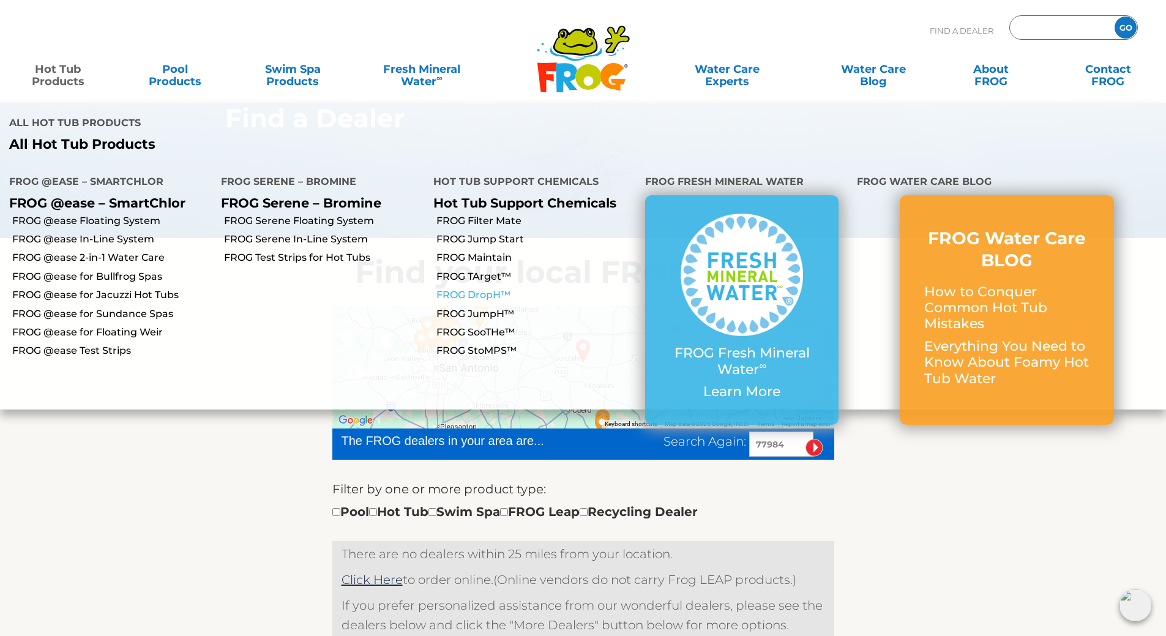
type input "ENTER ZIP CODE"
click at [478, 288] on link "FROG DropH™" at bounding box center [537, 294] width 200 height 13
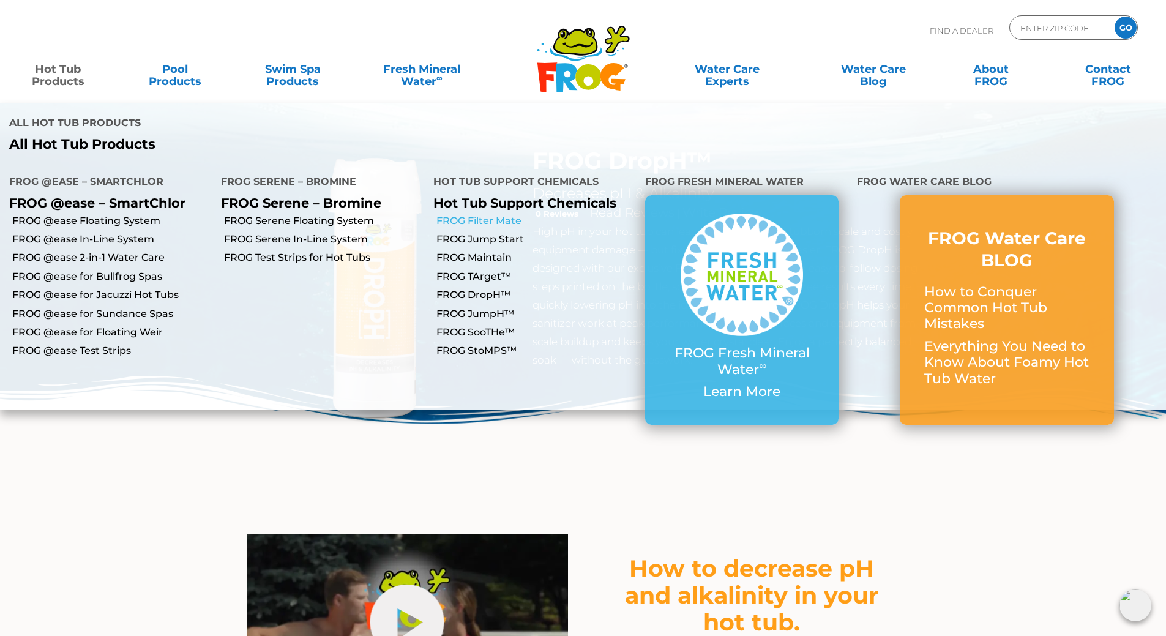
click at [489, 214] on link "FROG Filter Mate" at bounding box center [537, 220] width 200 height 13
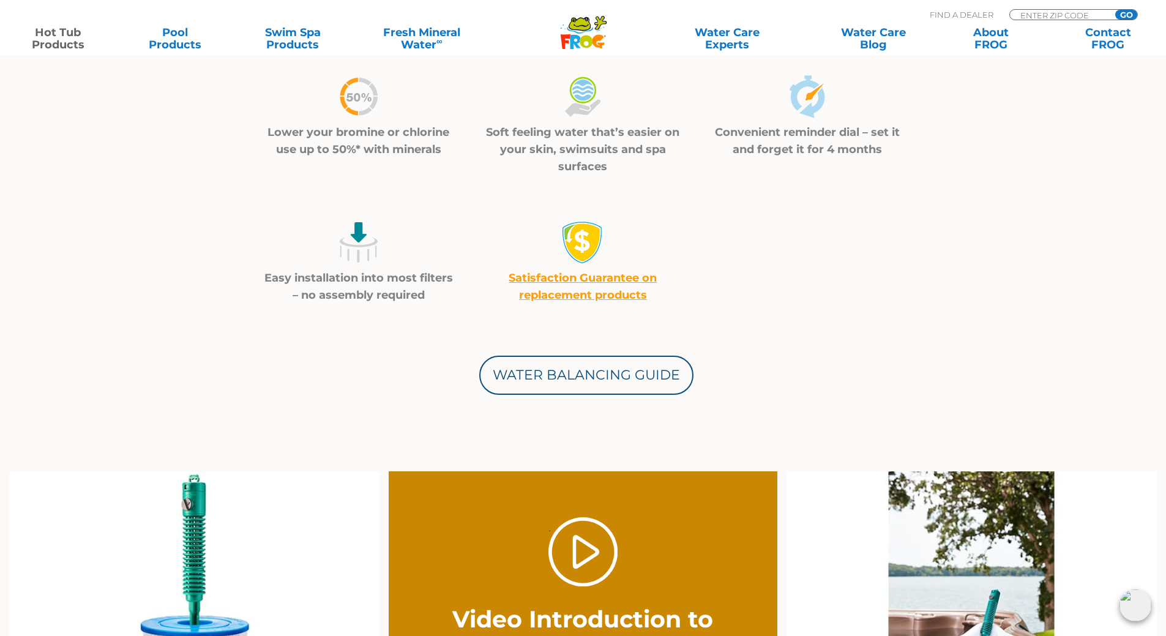
scroll to position [490, 0]
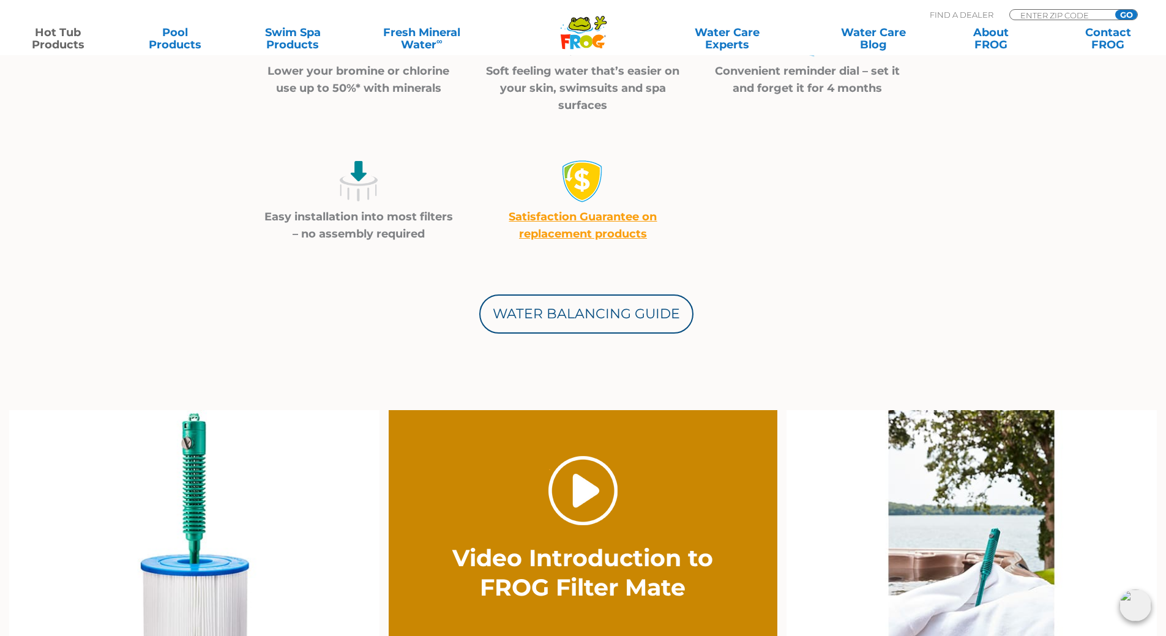
click at [574, 486] on link "." at bounding box center [583, 490] width 69 height 69
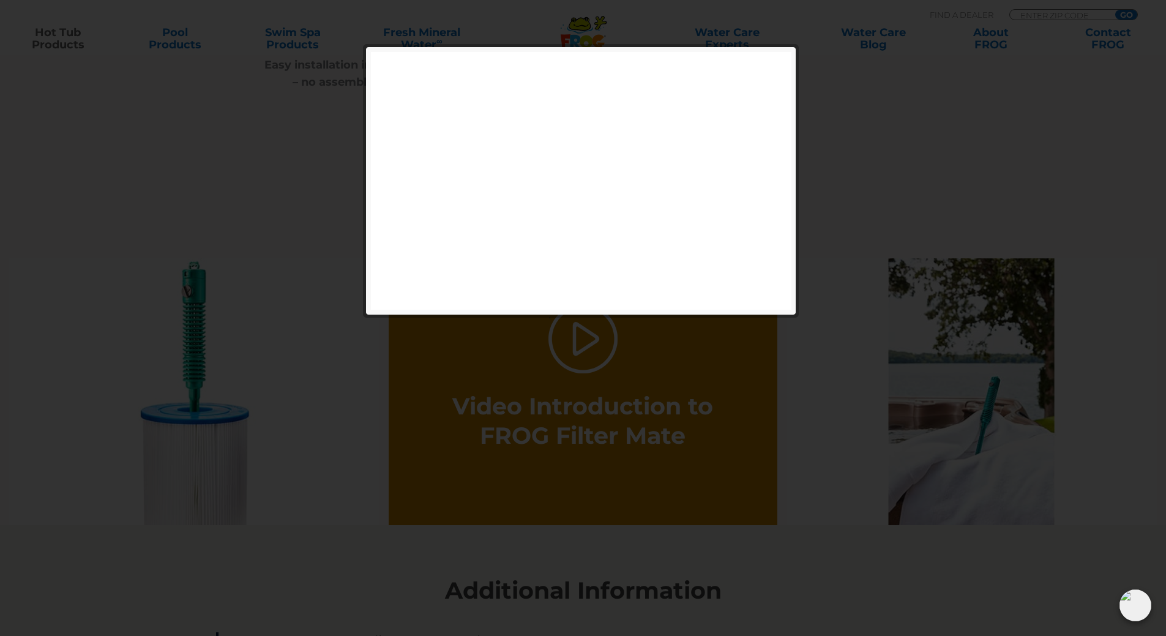
scroll to position [673, 0]
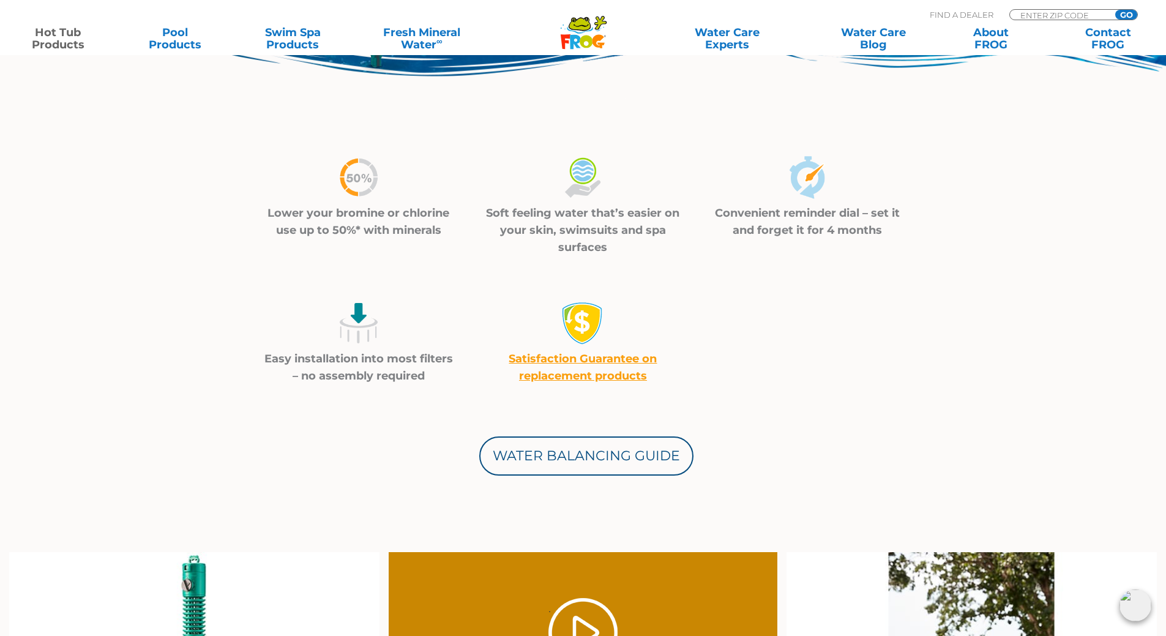
scroll to position [0, 0]
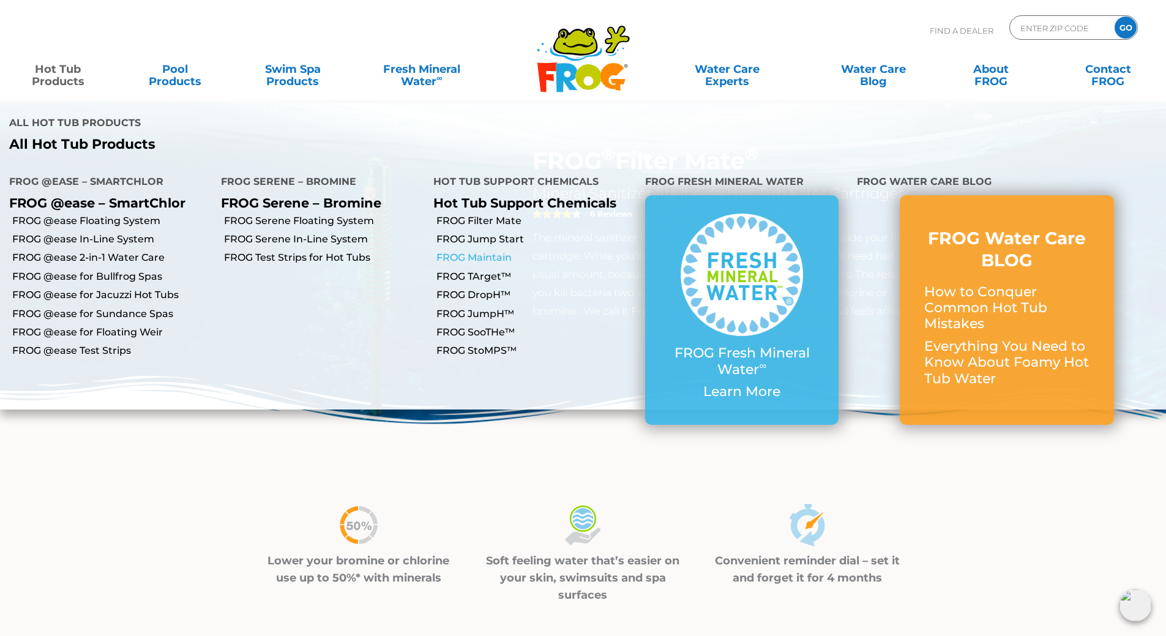
click at [495, 251] on link "FROG Maintain" at bounding box center [537, 257] width 200 height 13
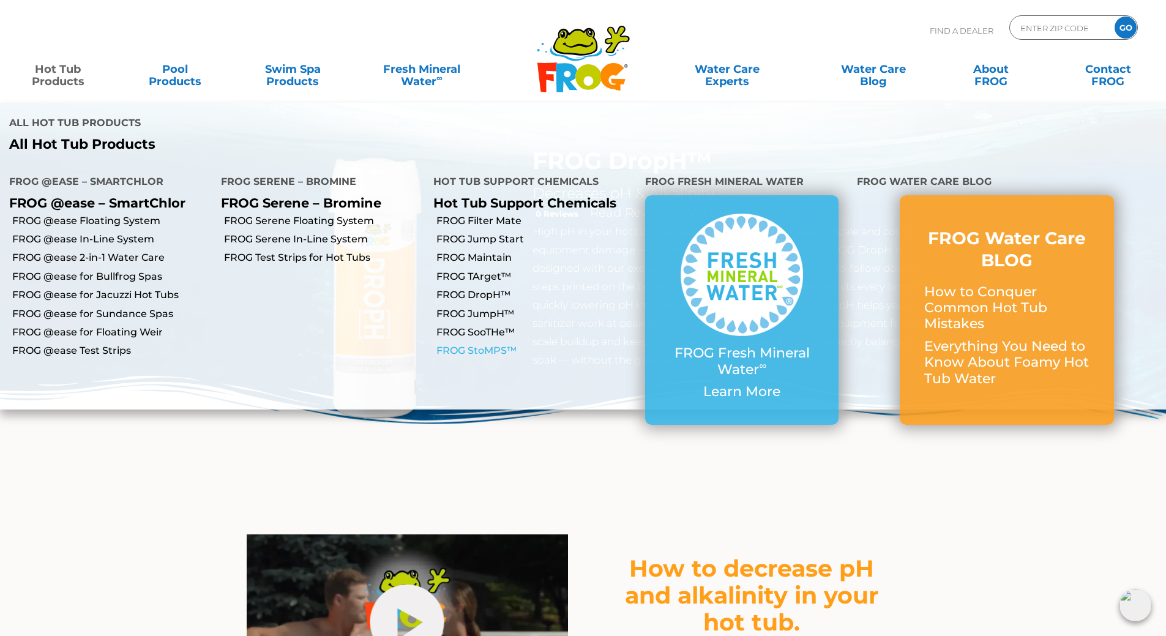
click at [490, 344] on link "FROG StoMPS™" at bounding box center [537, 350] width 200 height 13
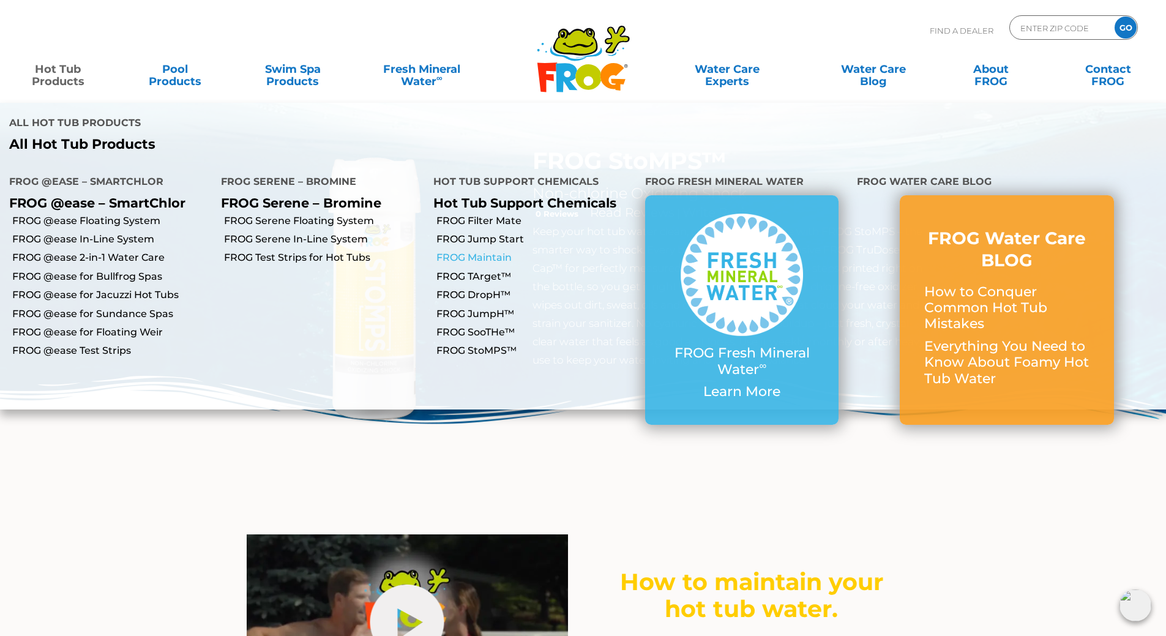
click at [497, 251] on link "FROG Maintain" at bounding box center [537, 257] width 200 height 13
click at [486, 270] on link "FROG TArget™" at bounding box center [537, 276] width 200 height 13
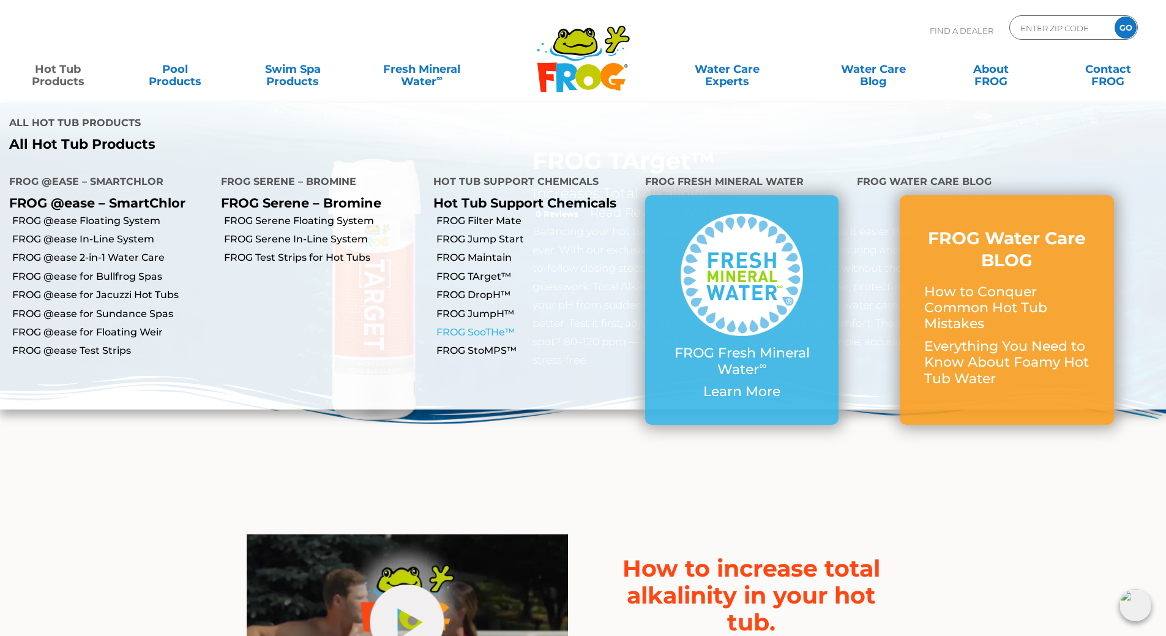
click at [495, 326] on link "FROG SooTHe™" at bounding box center [537, 332] width 200 height 13
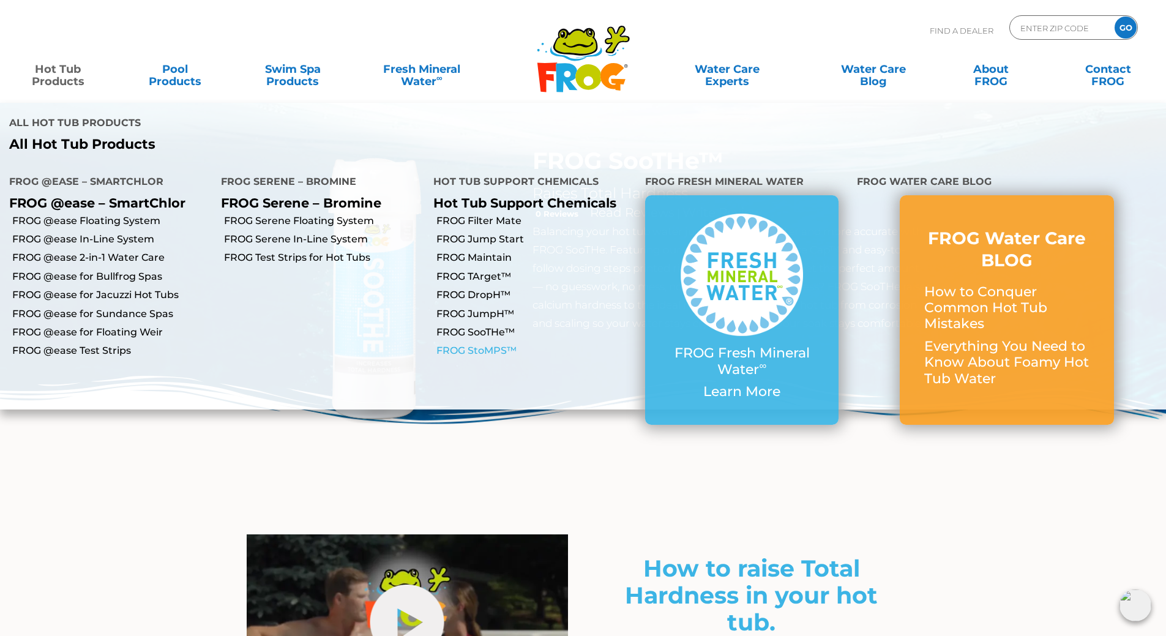
click at [482, 344] on link "FROG StoMPS™" at bounding box center [537, 350] width 200 height 13
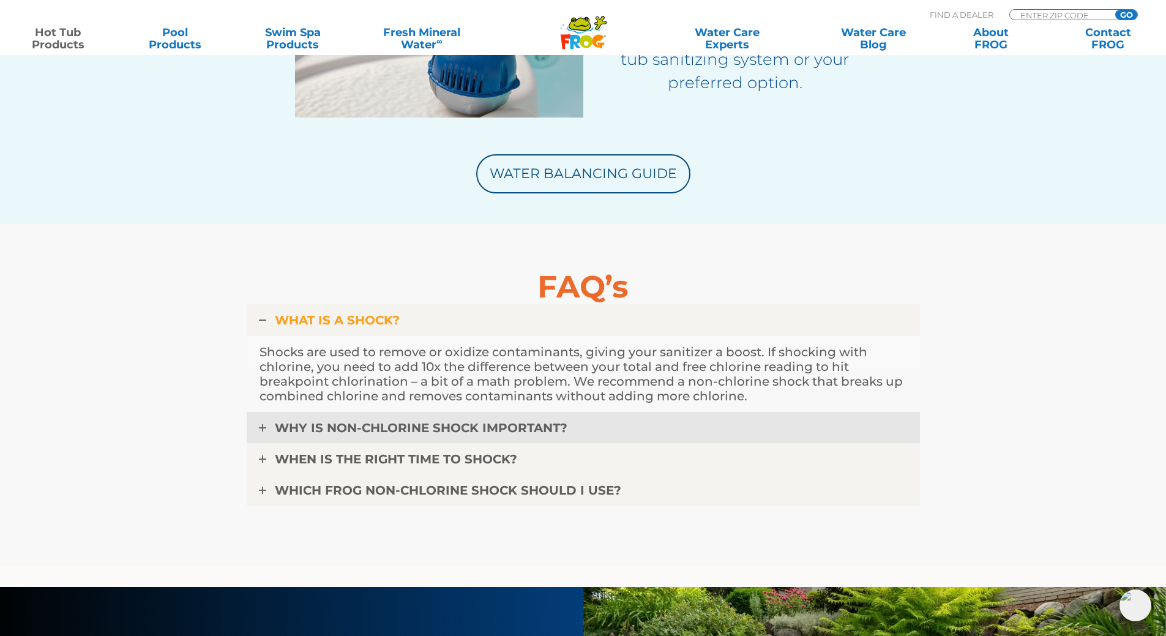
scroll to position [2755, 0]
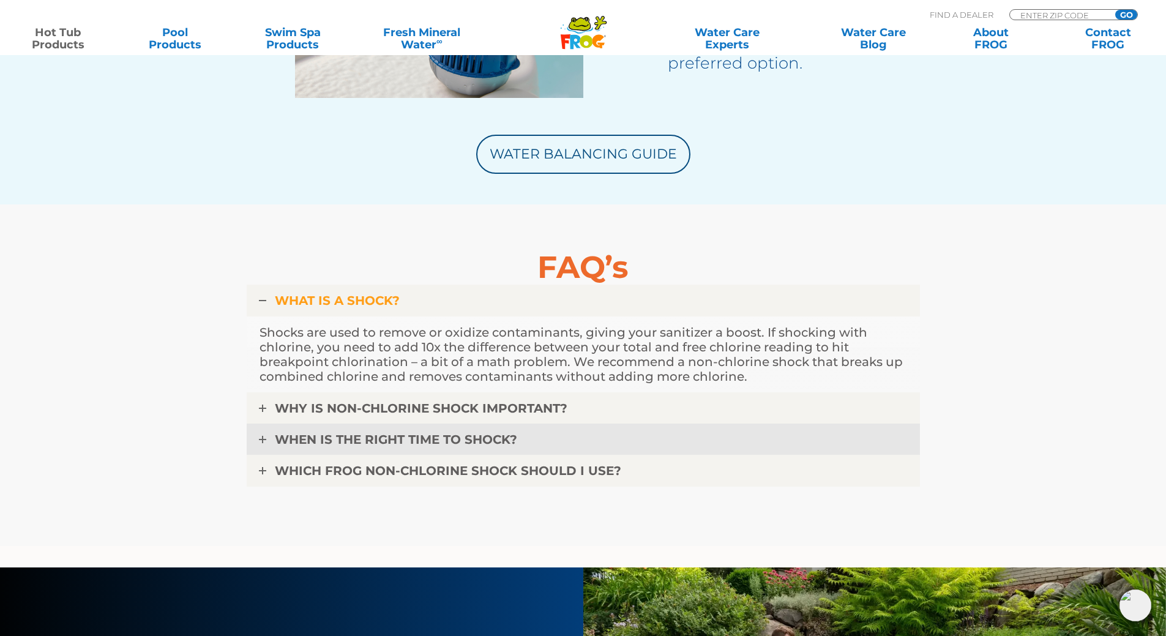
click at [270, 440] on link "WHEN IS THE RIGHT TIME TO SHOCK?" at bounding box center [583, 440] width 673 height 32
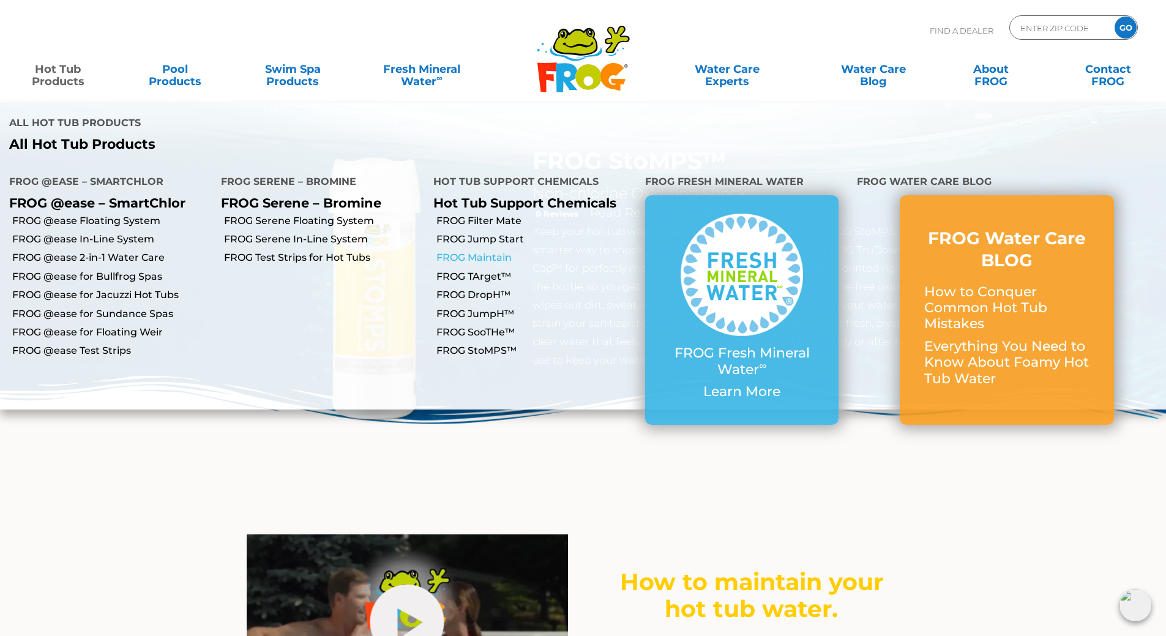
click at [478, 251] on link "FROG Maintain" at bounding box center [537, 257] width 200 height 13
